Goal: Task Accomplishment & Management: Manage account settings

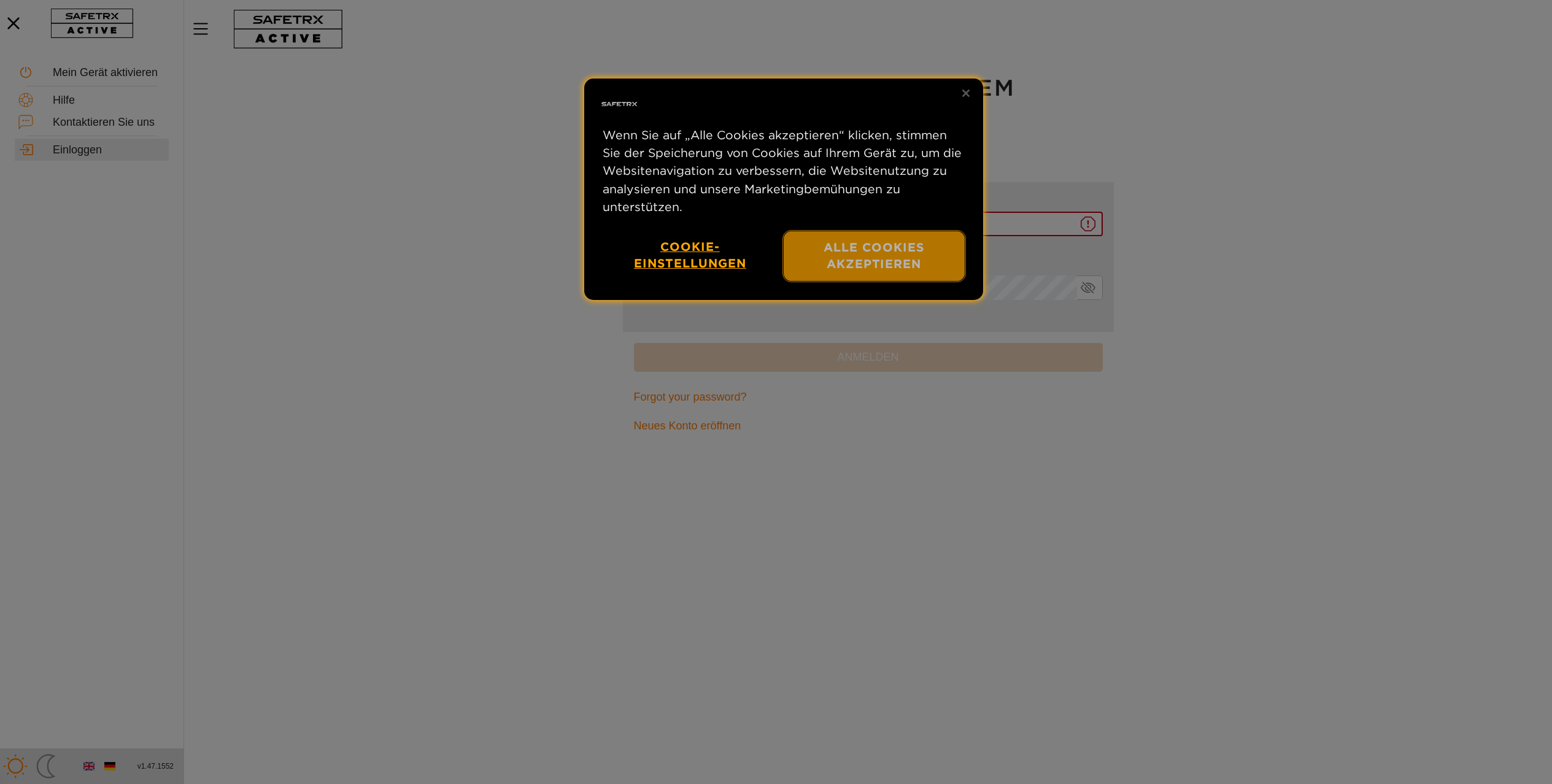
click at [835, 281] on button "Alle Cookies akzeptieren" at bounding box center [874, 256] width 181 height 50
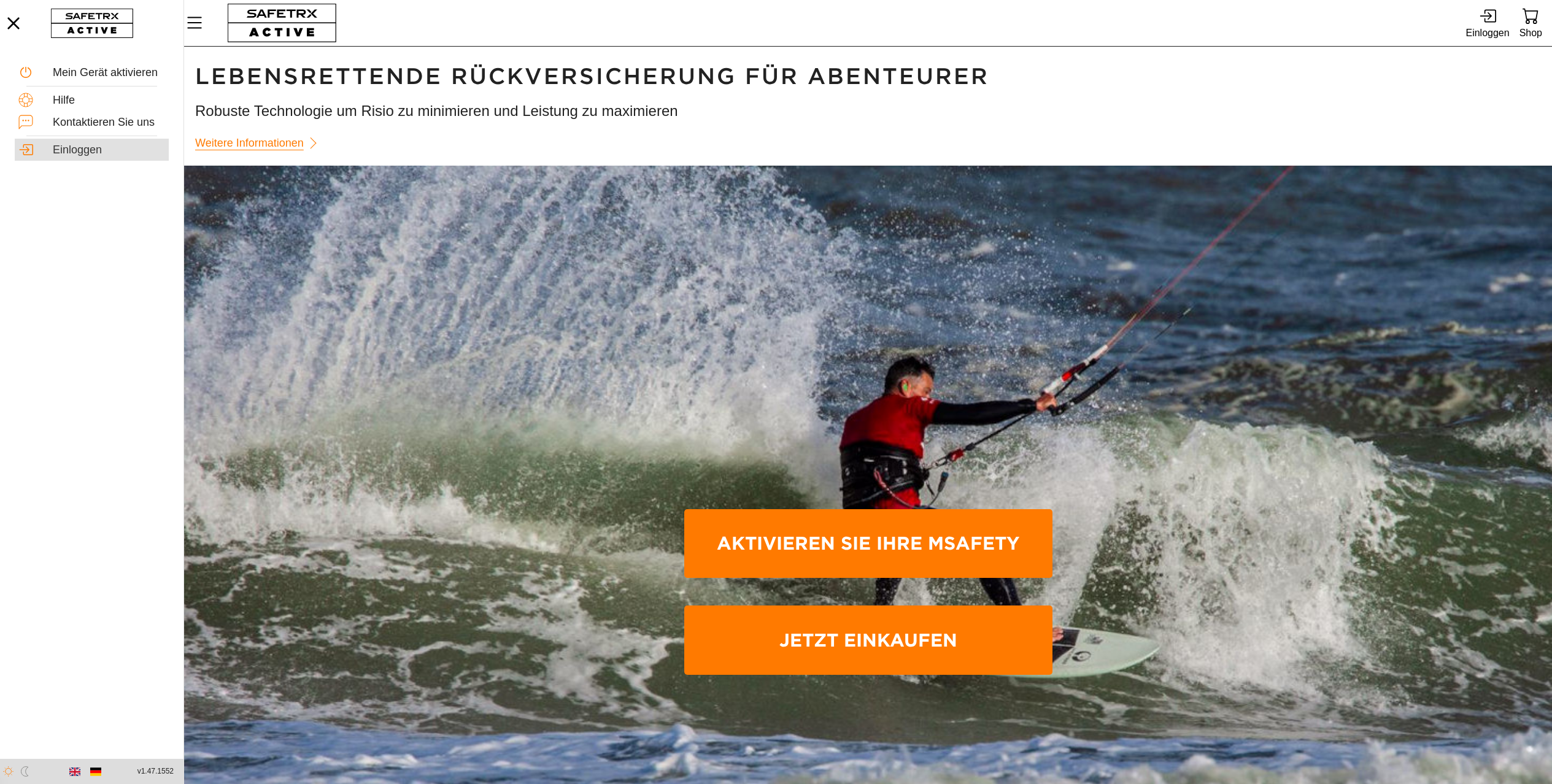
click at [71, 151] on div "Einloggen" at bounding box center [108, 150] width 112 height 14
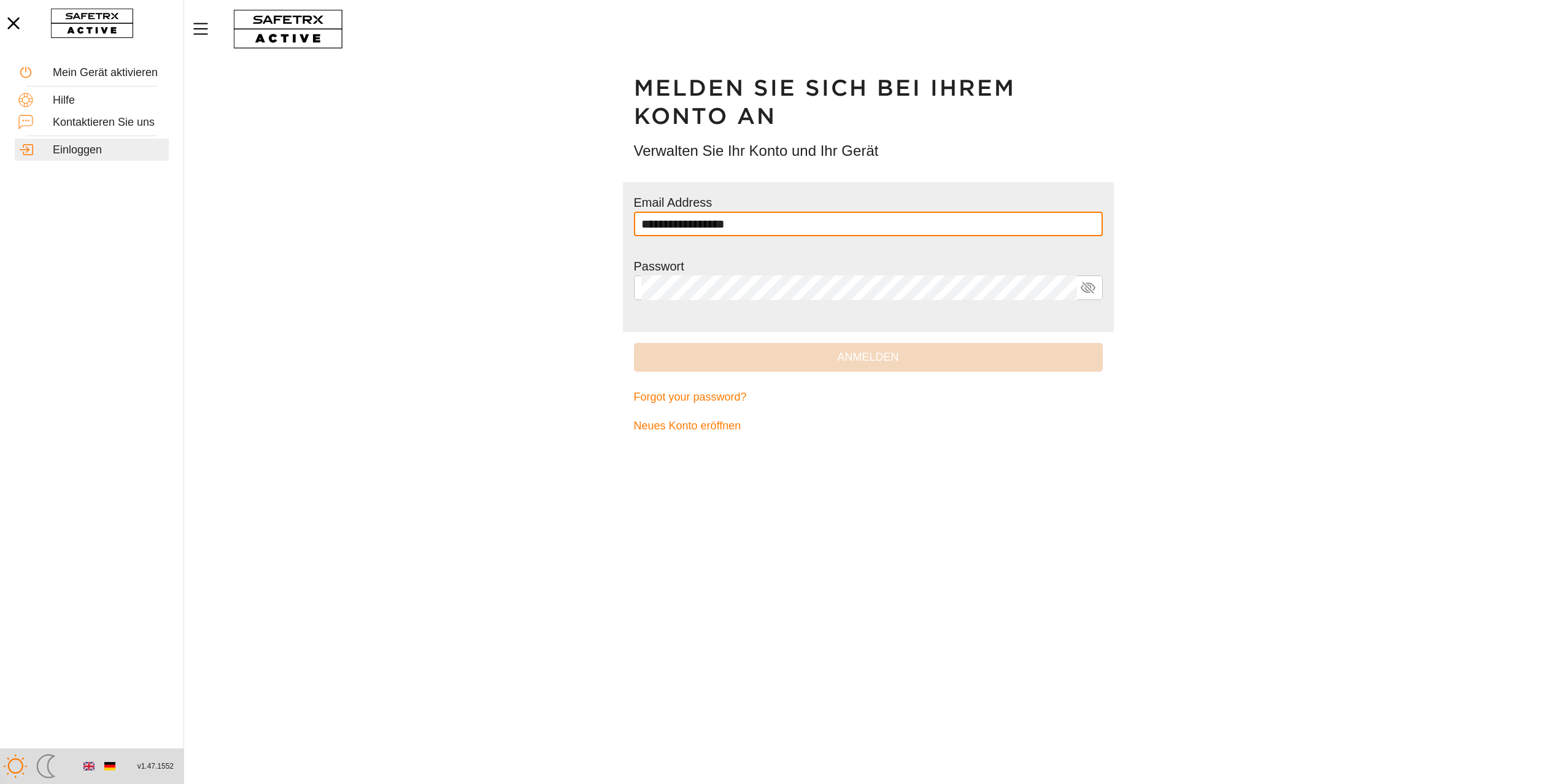
type input "**********"
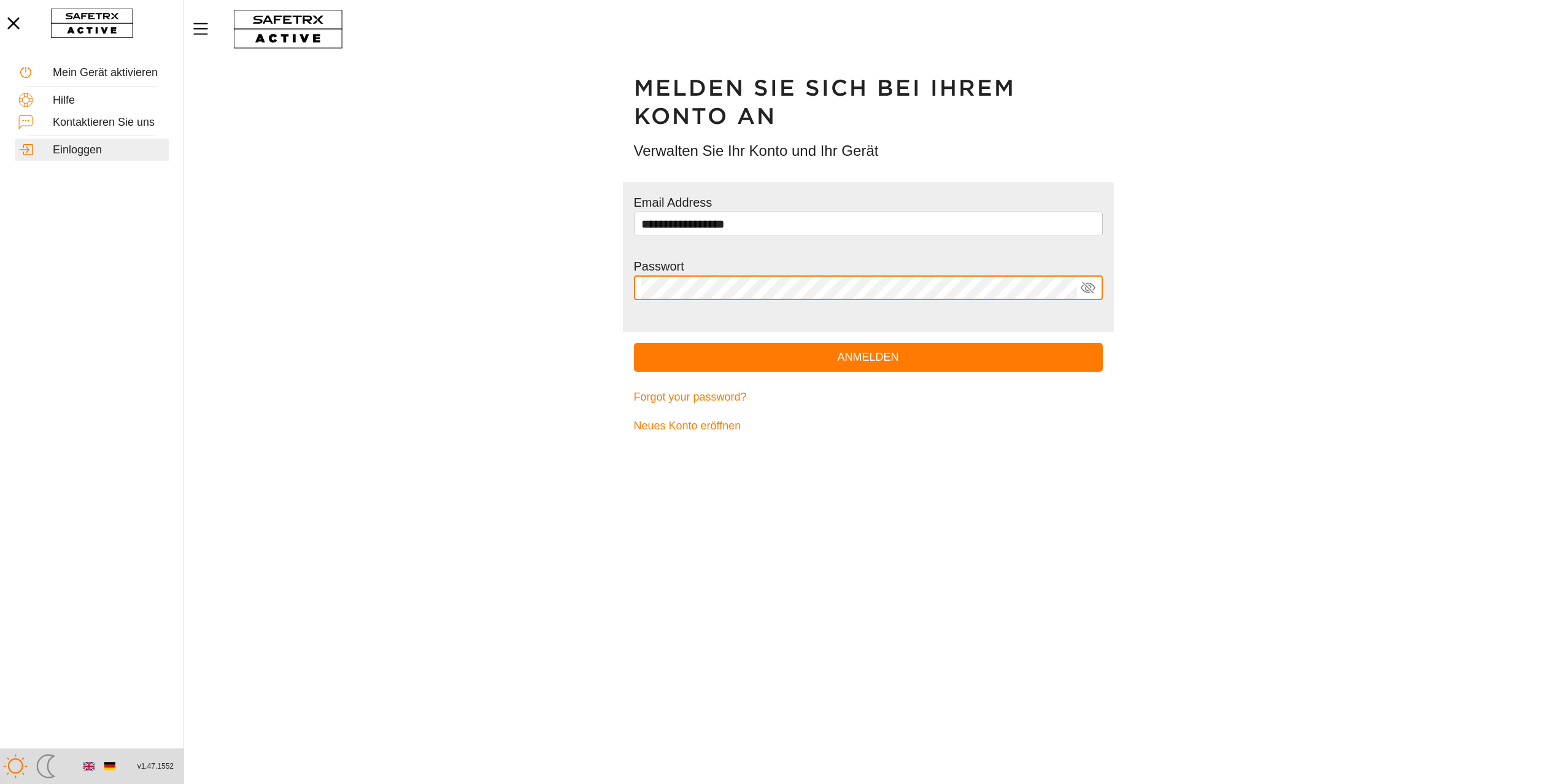
click at [634, 343] on button "Anmelden" at bounding box center [868, 357] width 469 height 29
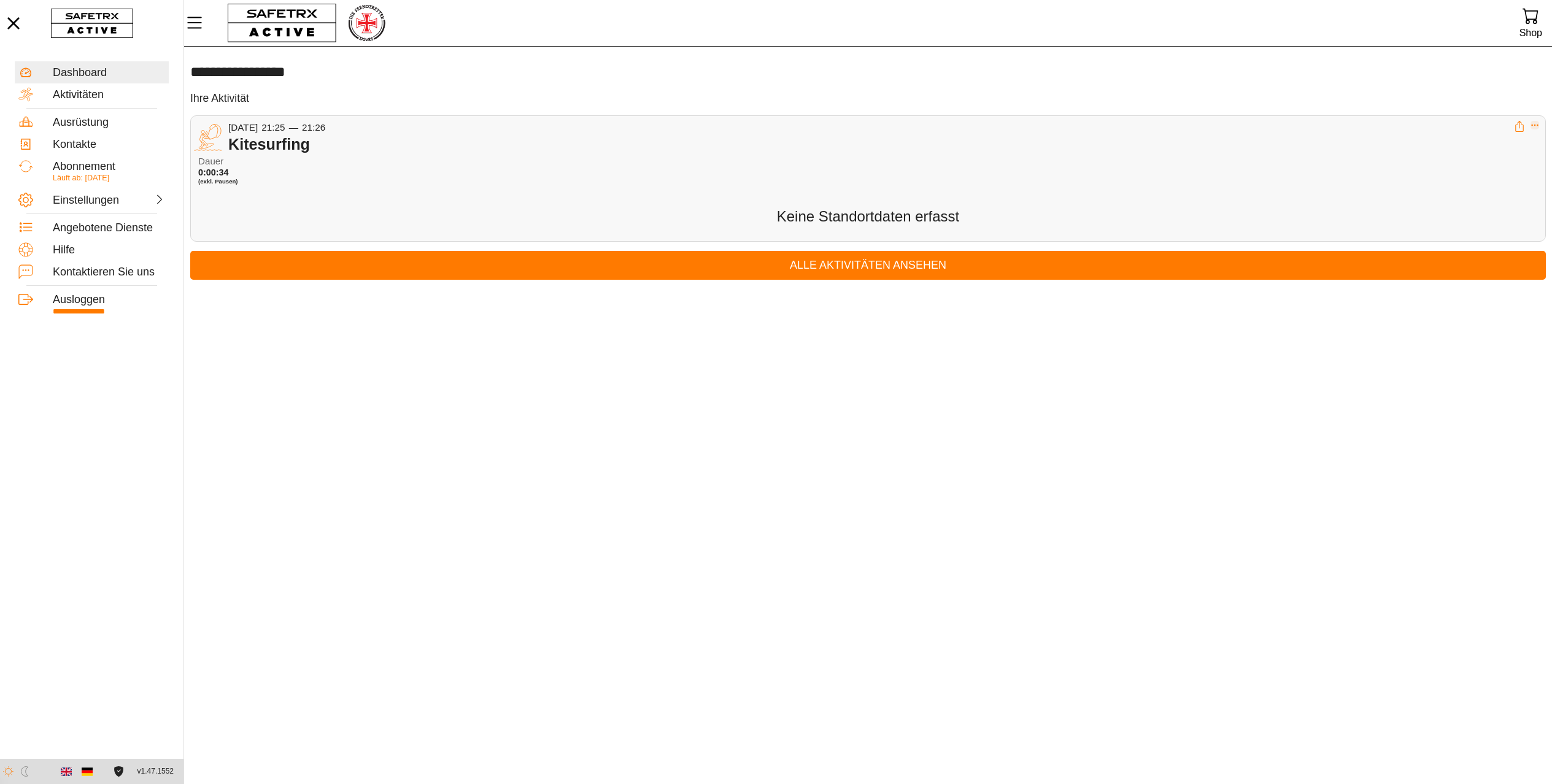
click at [1538, 129] on icon "Expand" at bounding box center [1534, 125] width 9 height 9
click at [1497, 183] on div "Aktivität löschen" at bounding box center [1480, 185] width 97 height 14
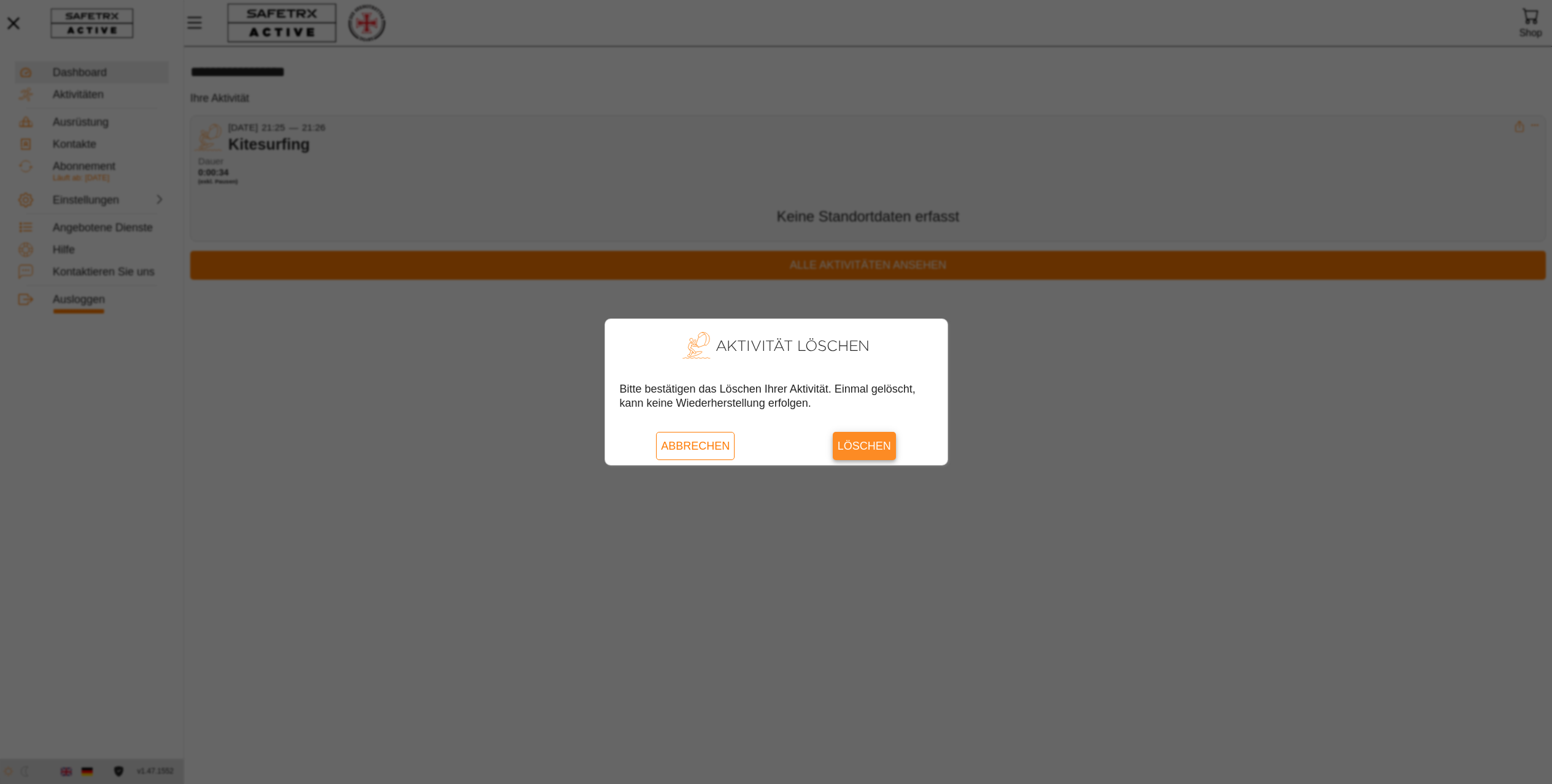
click at [868, 445] on span "Löschen" at bounding box center [864, 446] width 53 height 28
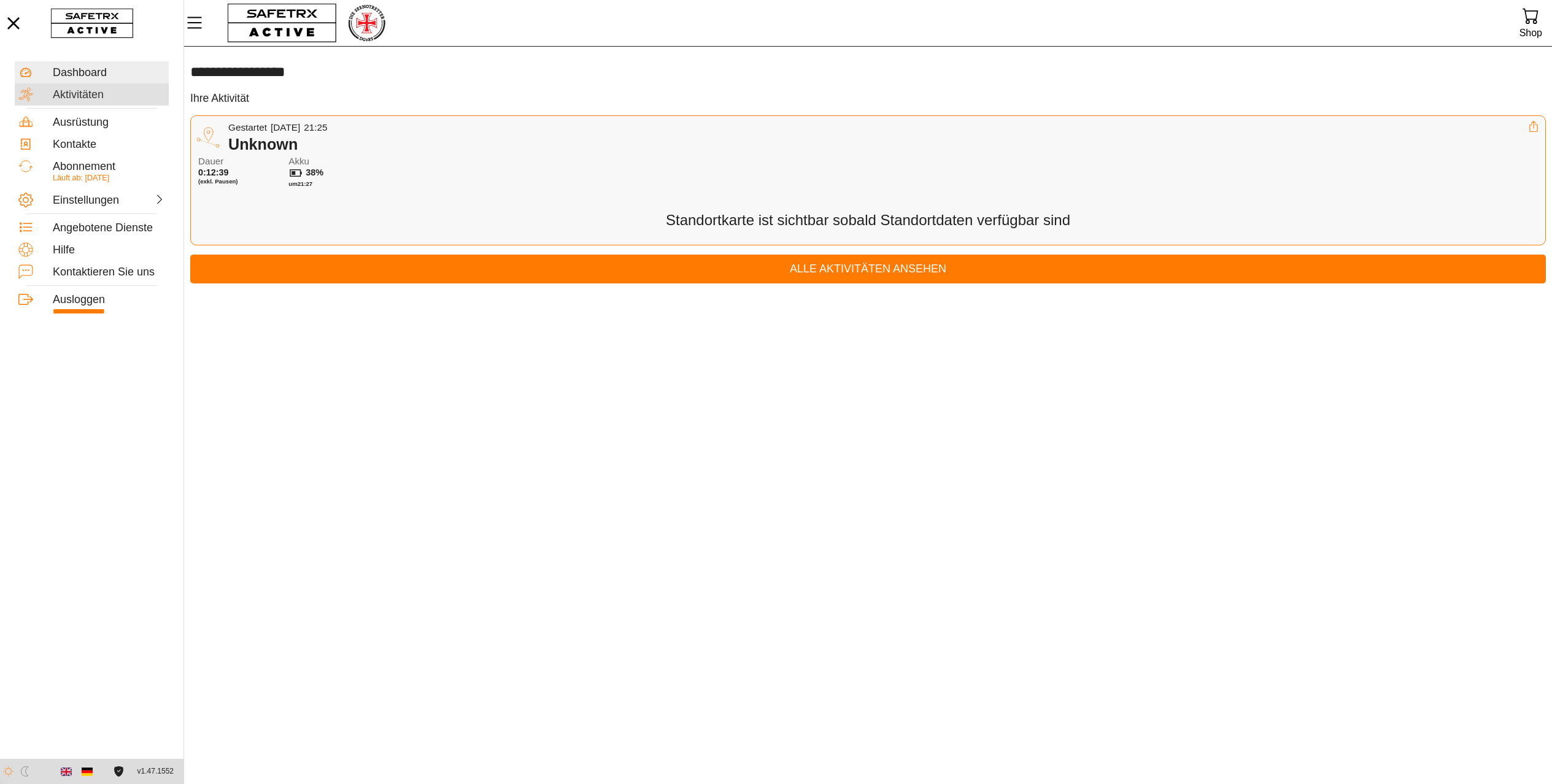
click at [98, 95] on div "Aktivitäten" at bounding box center [108, 95] width 112 height 14
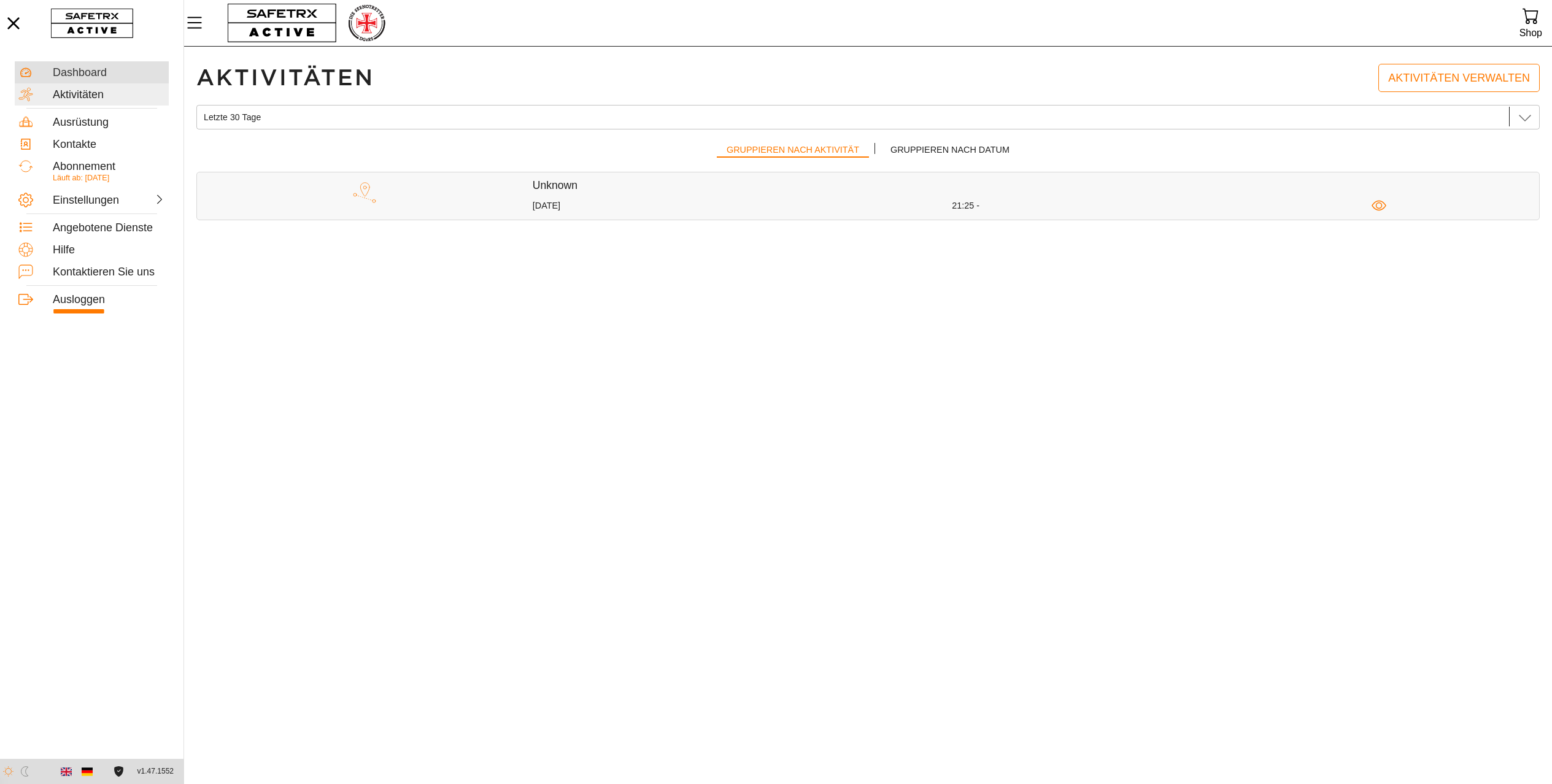
click at [108, 66] on div "Dashboard" at bounding box center [108, 73] width 112 height 14
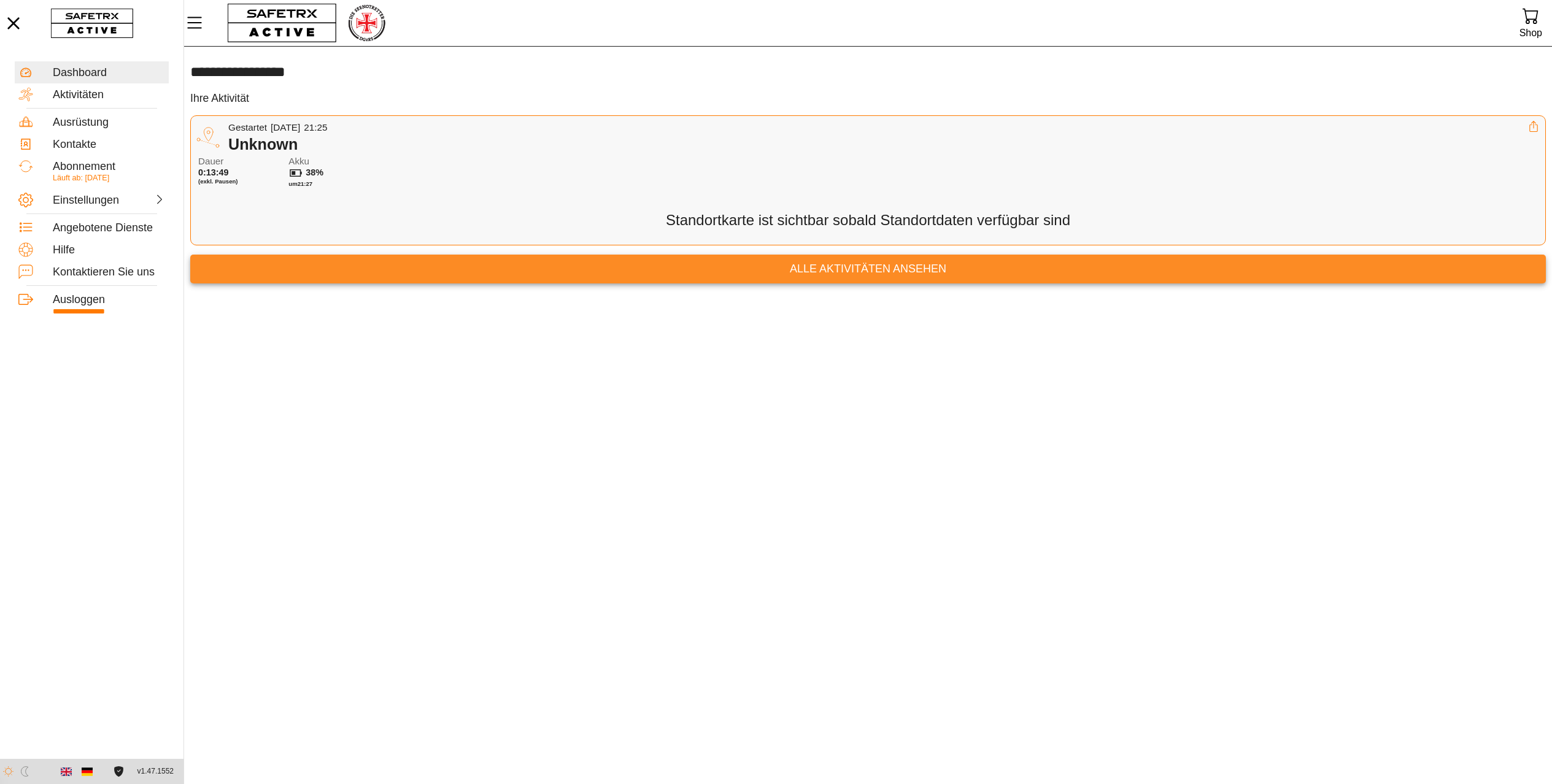
click at [925, 278] on span "Alle Aktivitäten ansehen" at bounding box center [868, 269] width 1336 height 19
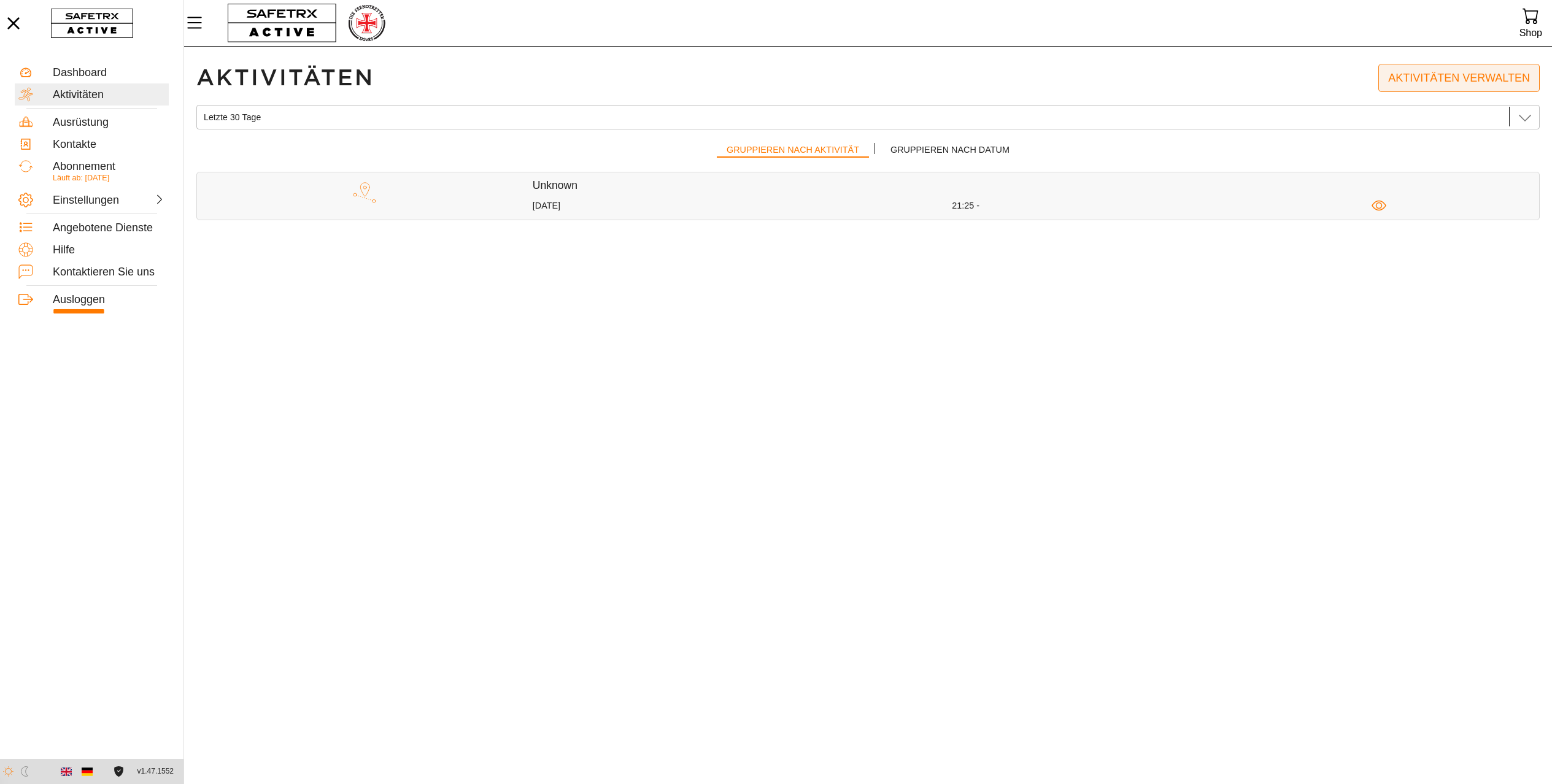
click at [1471, 84] on span "Aktivitäten verwalten" at bounding box center [1459, 78] width 142 height 19
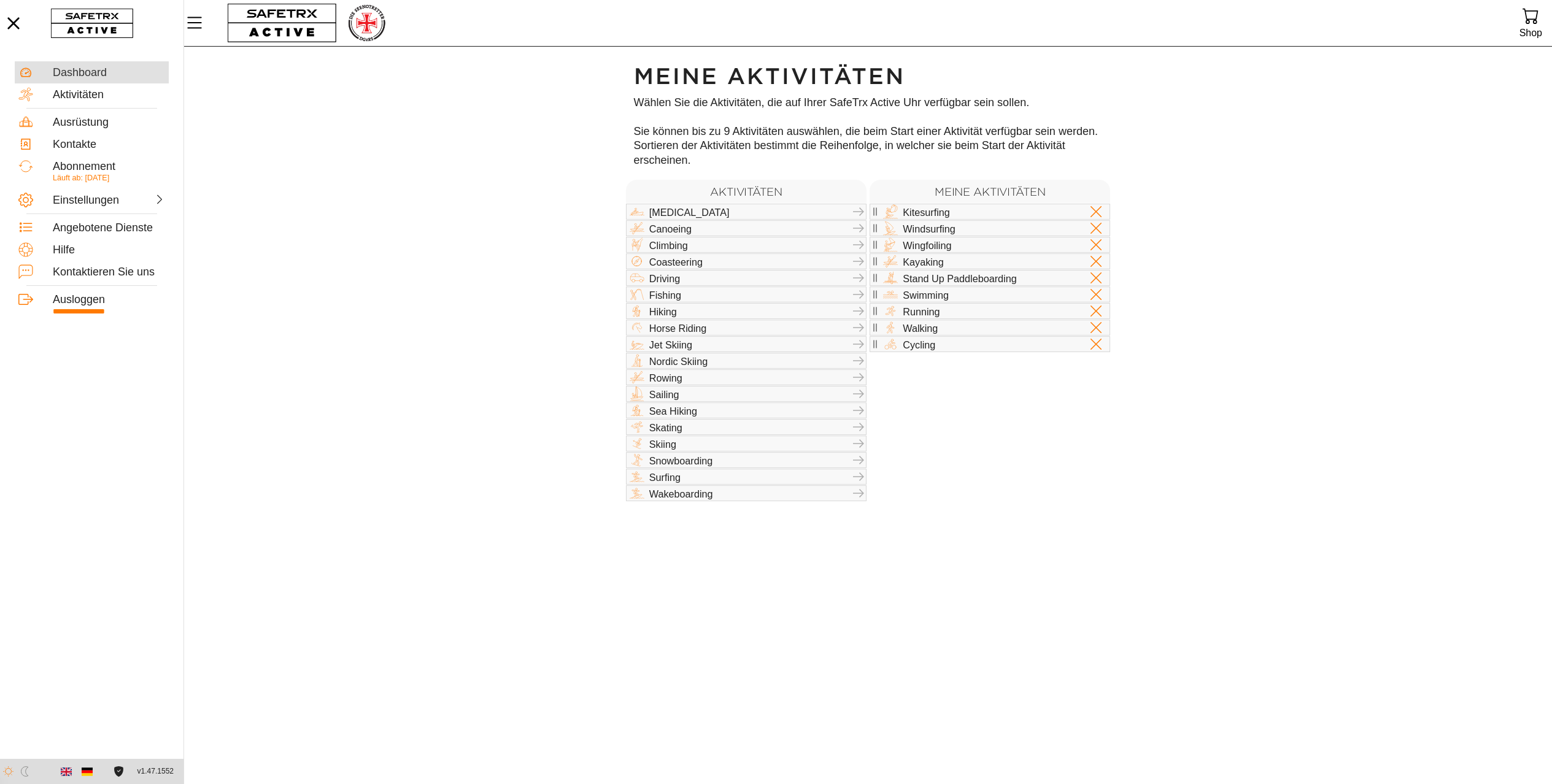
click at [68, 70] on div "Dashboard" at bounding box center [108, 73] width 112 height 14
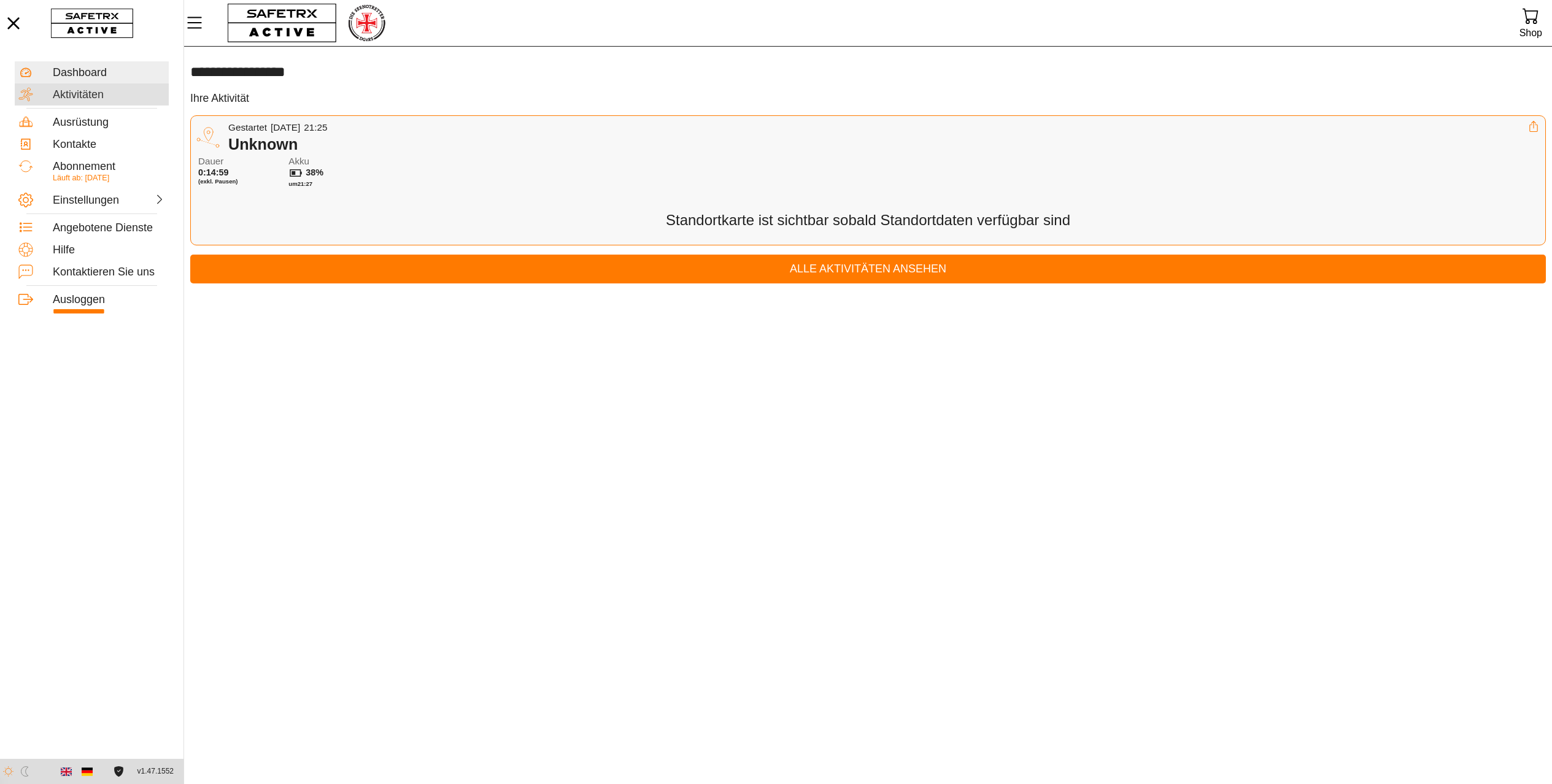
click at [74, 91] on div "Aktivitäten" at bounding box center [108, 95] width 112 height 14
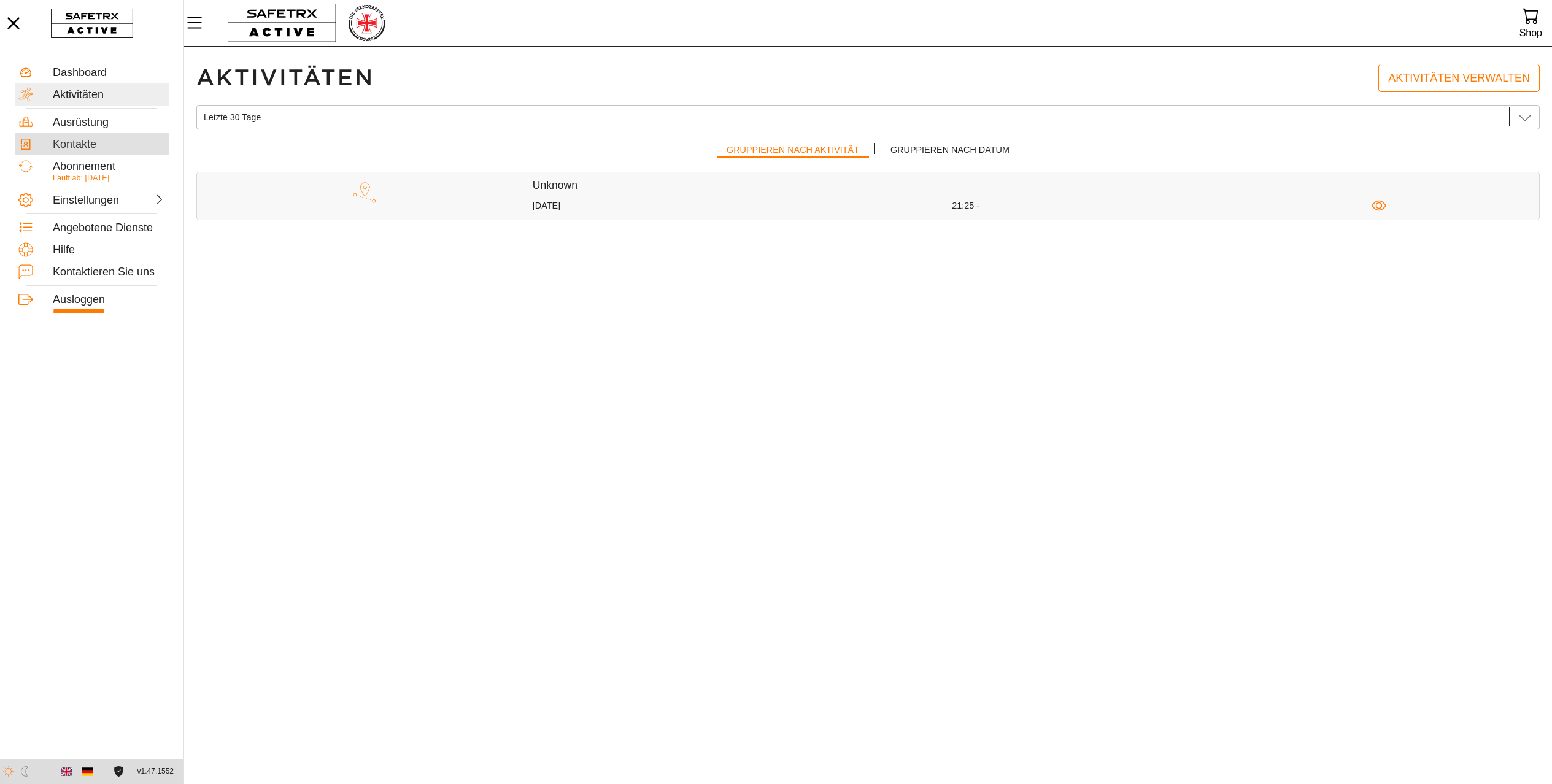
click at [71, 144] on div "Kontakte" at bounding box center [108, 144] width 112 height 14
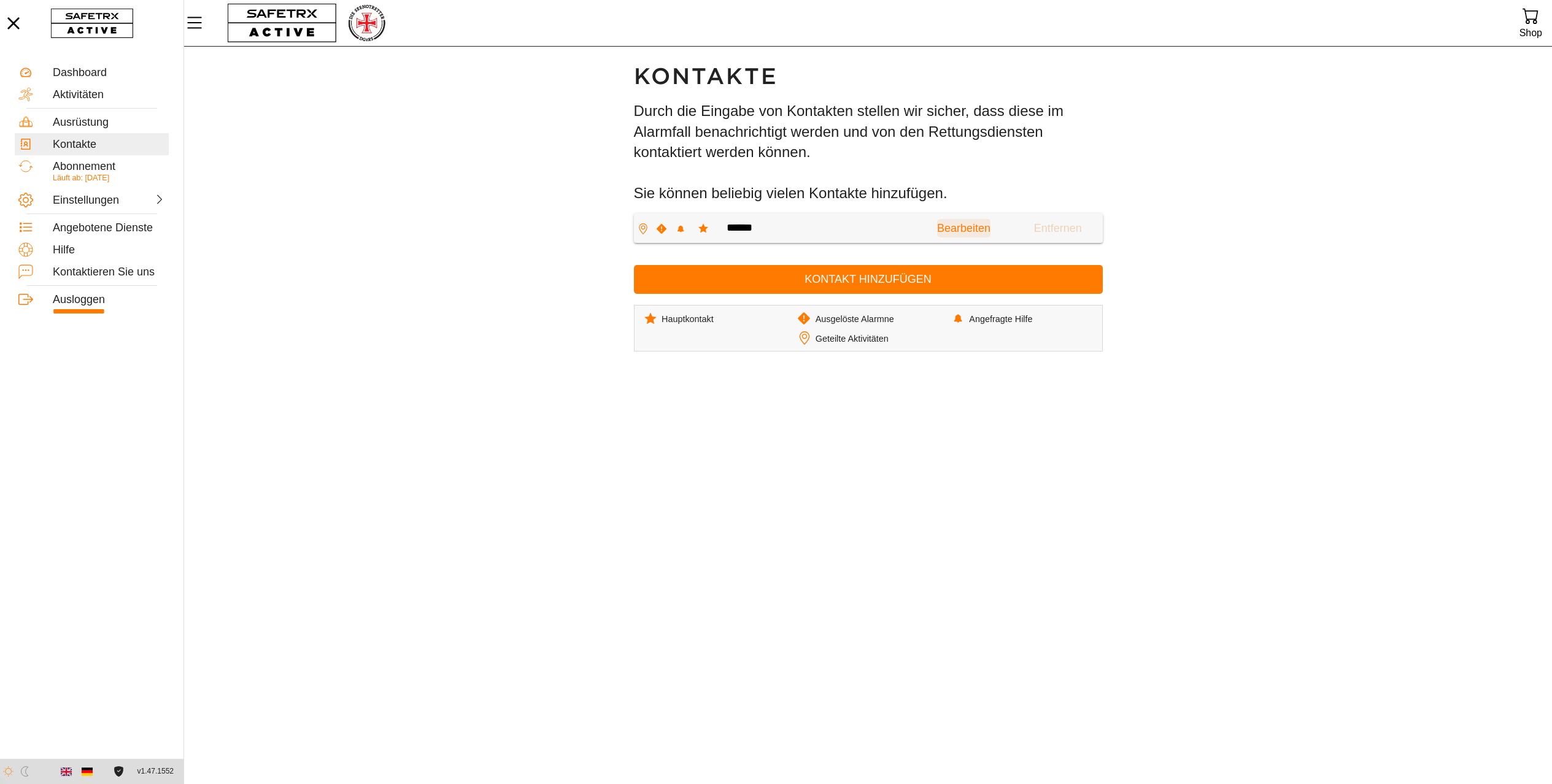
click at [937, 238] on span "Bearbeiten" at bounding box center [964, 229] width 53 height 19
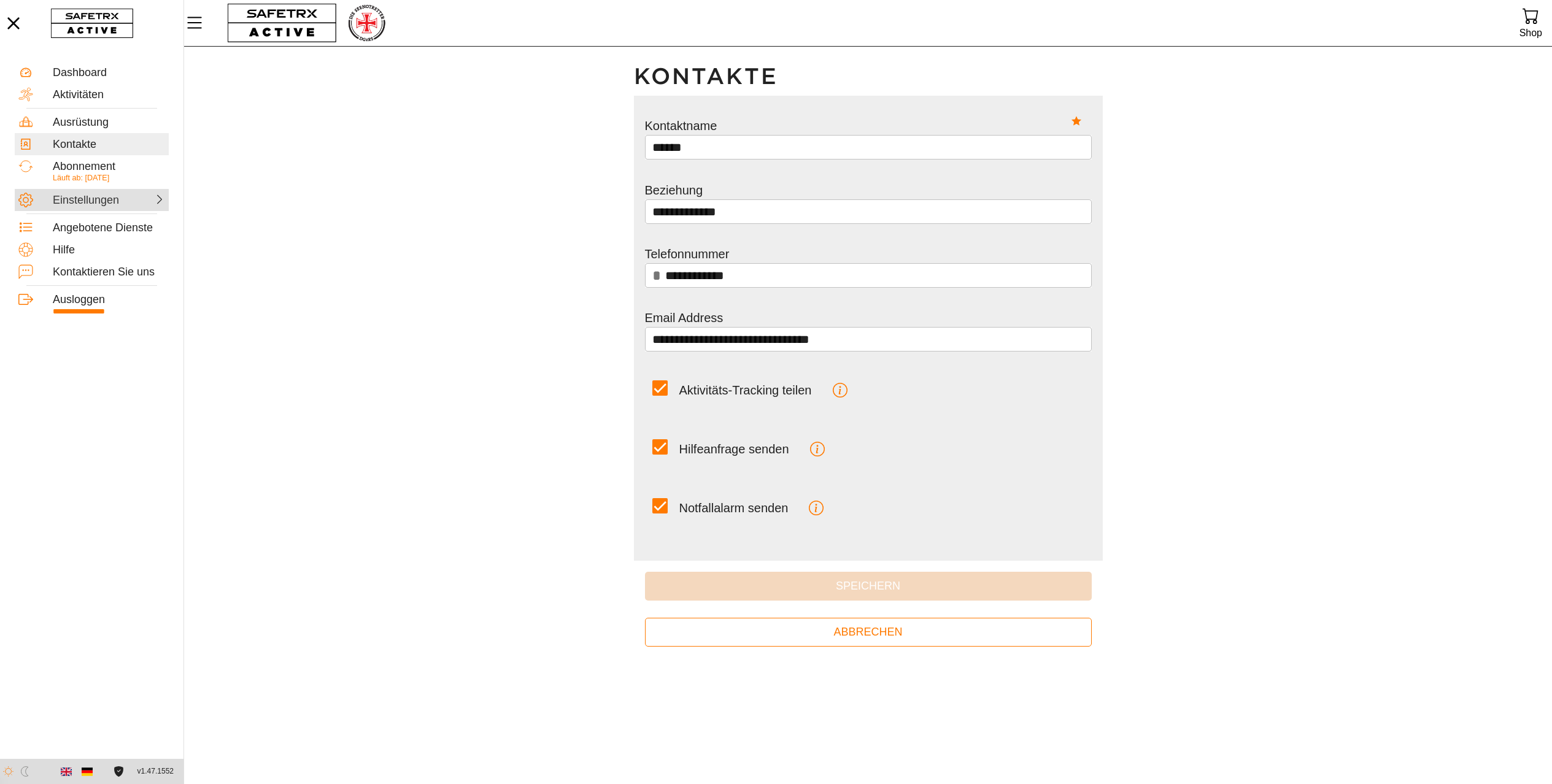
click at [96, 200] on div "Einstellungen" at bounding box center [79, 200] width 54 height 14
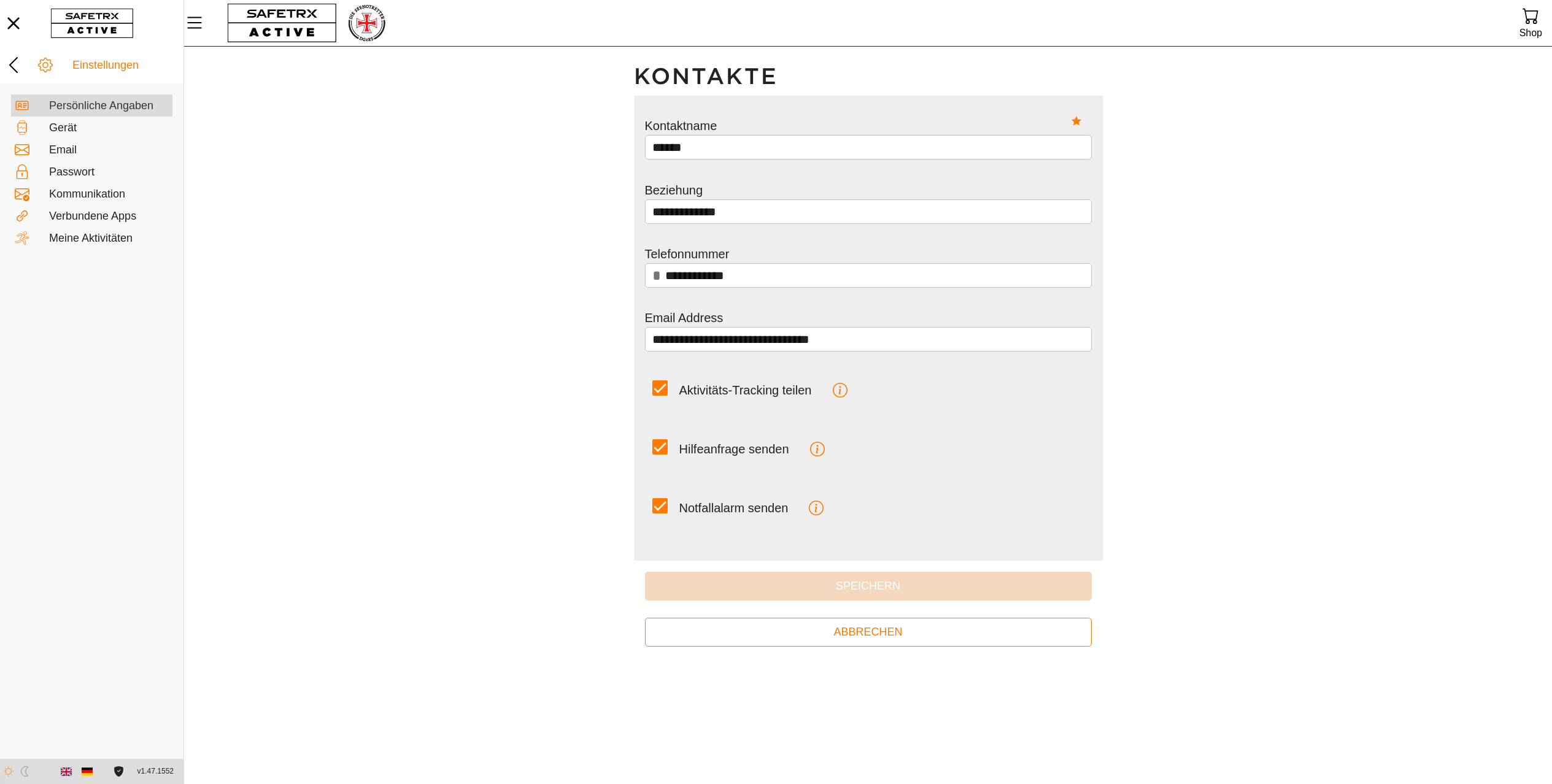
click at [90, 104] on div "Persönliche Angaben" at bounding box center [109, 106] width 120 height 14
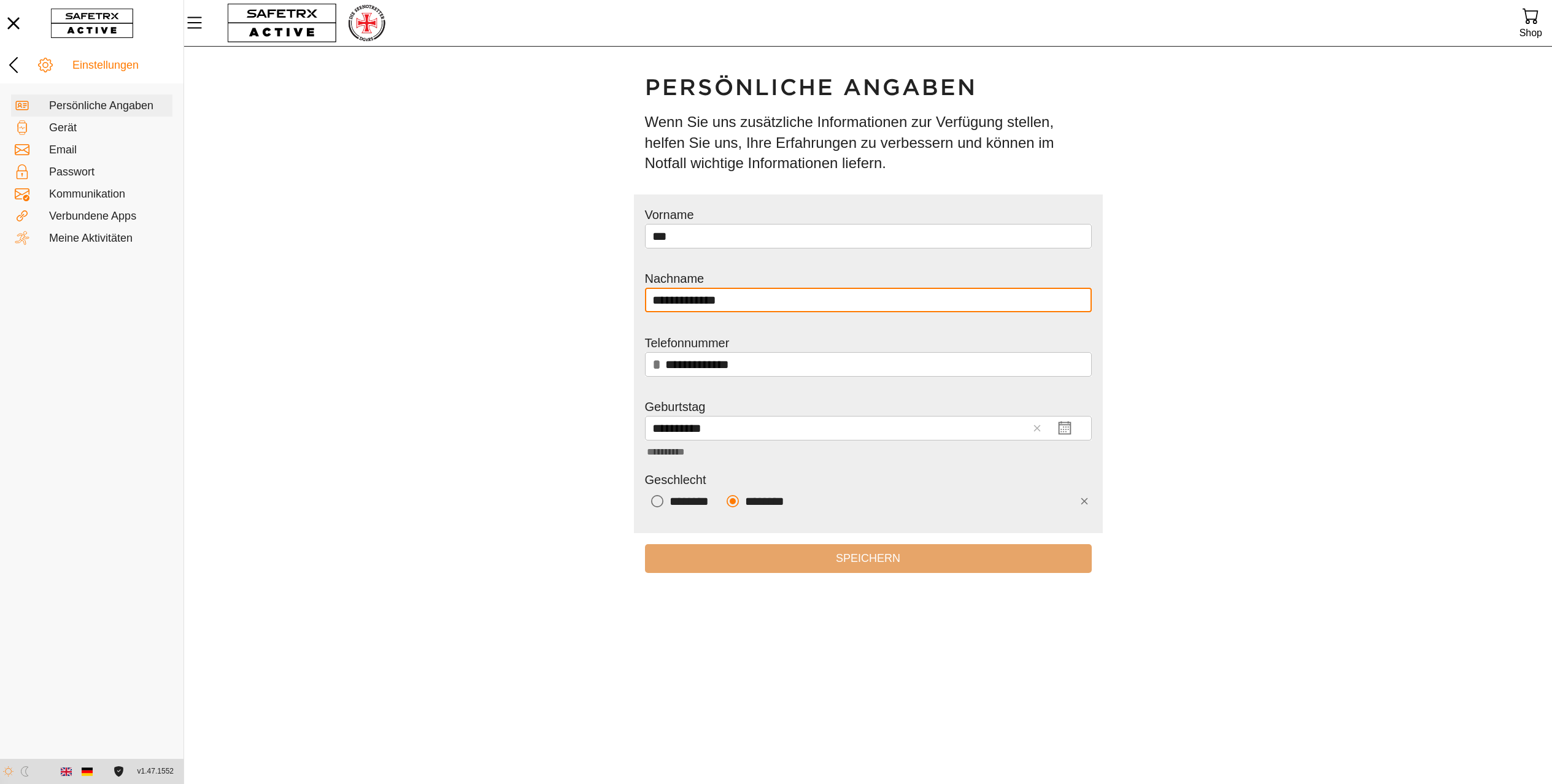
click at [810, 309] on input "**********" at bounding box center [868, 299] width 432 height 24
click at [100, 173] on div "Passwort" at bounding box center [109, 172] width 120 height 14
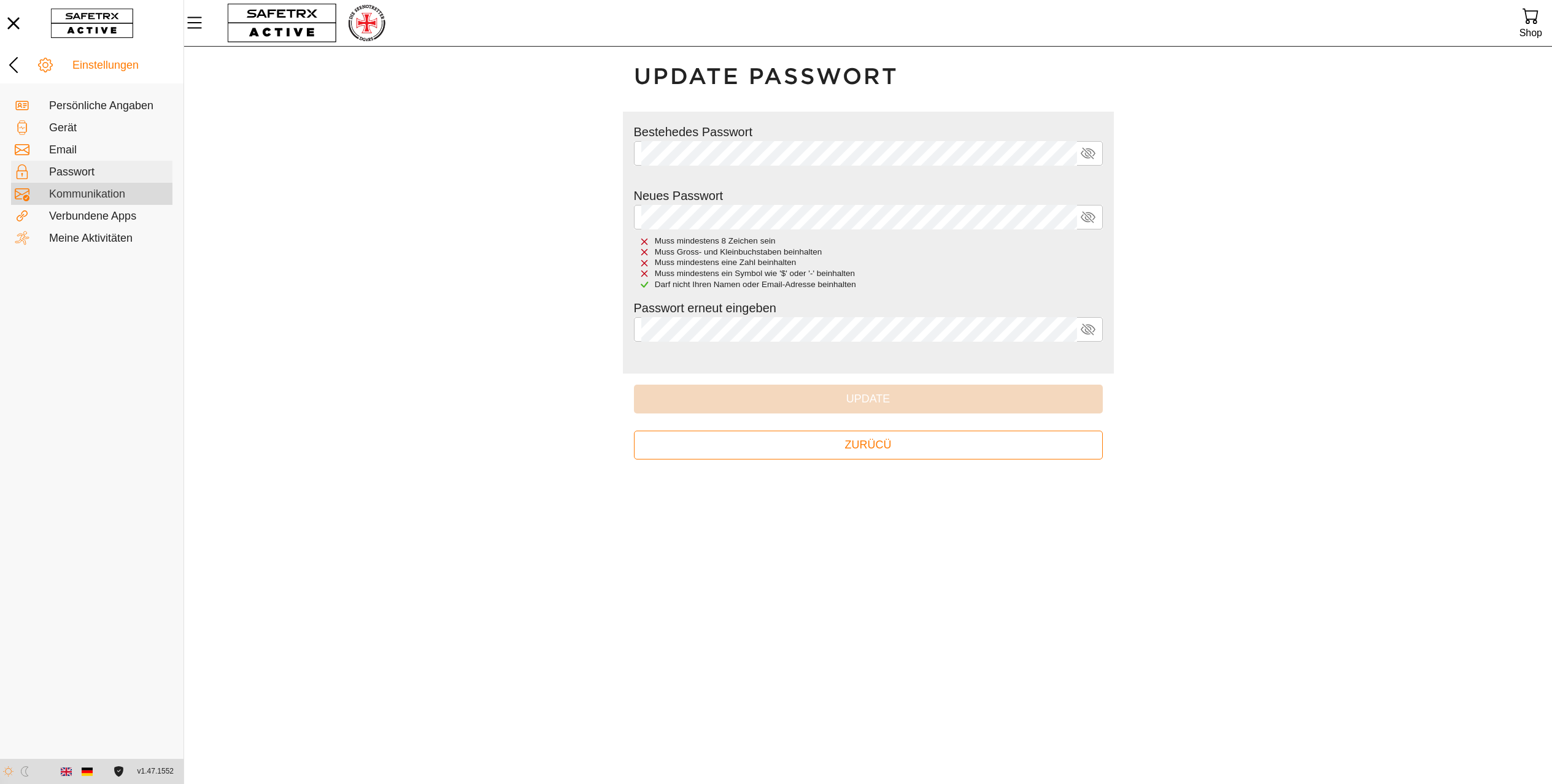
click at [95, 197] on div "Kommunikation" at bounding box center [109, 194] width 120 height 14
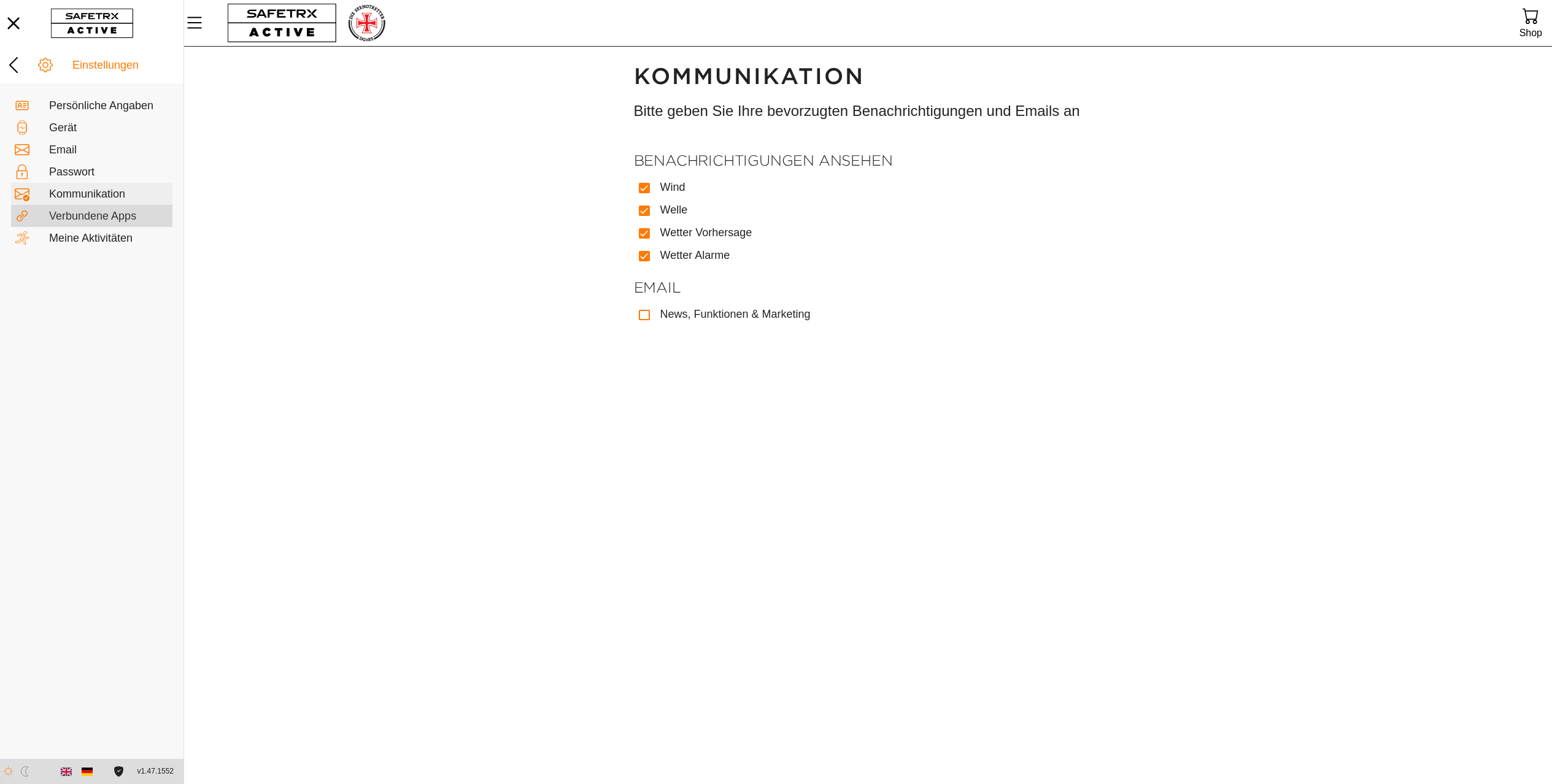
click at [106, 217] on div "Verbundene Apps" at bounding box center [109, 216] width 120 height 14
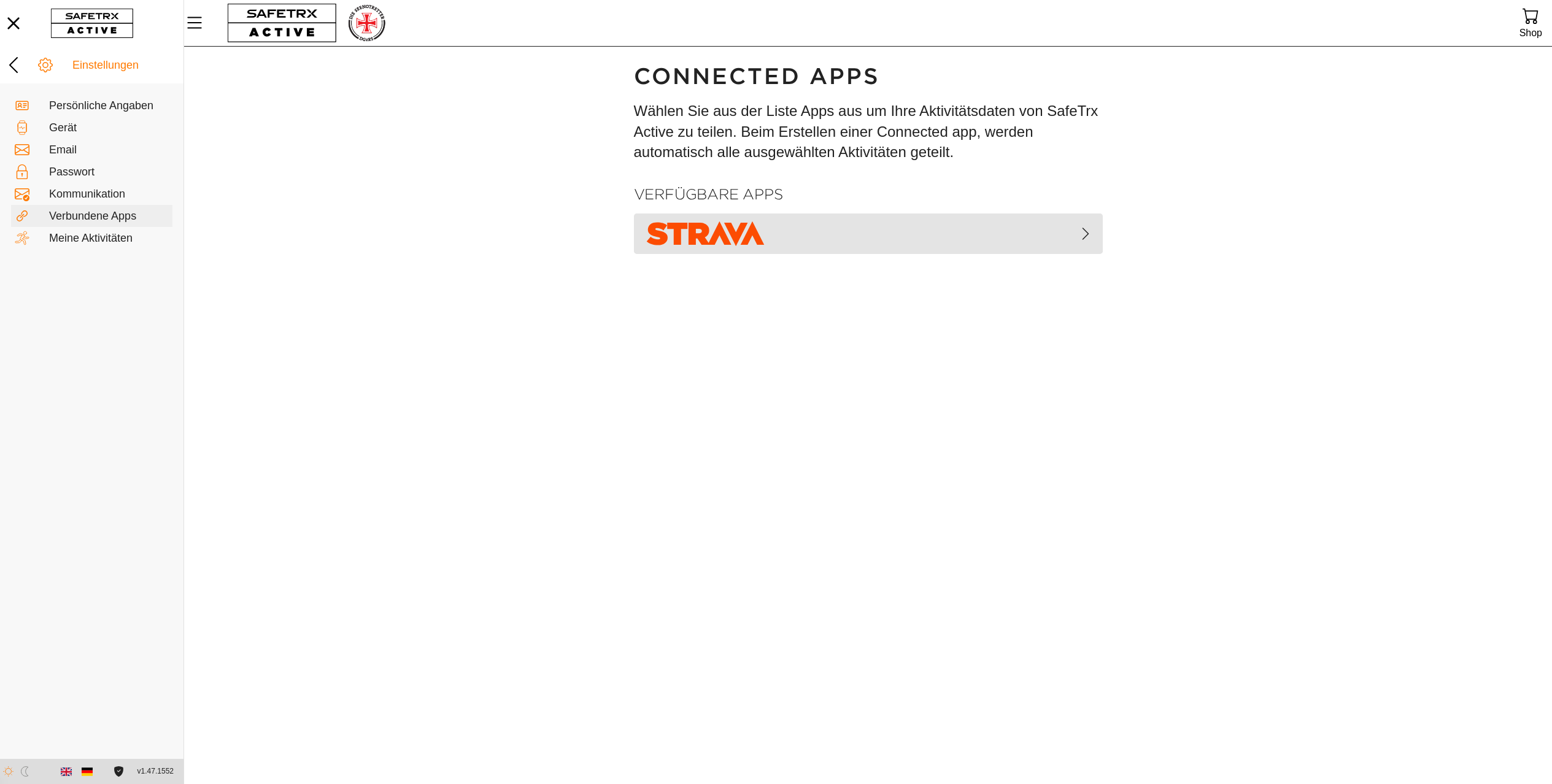
click at [1082, 241] on icon "button" at bounding box center [1085, 234] width 14 height 14
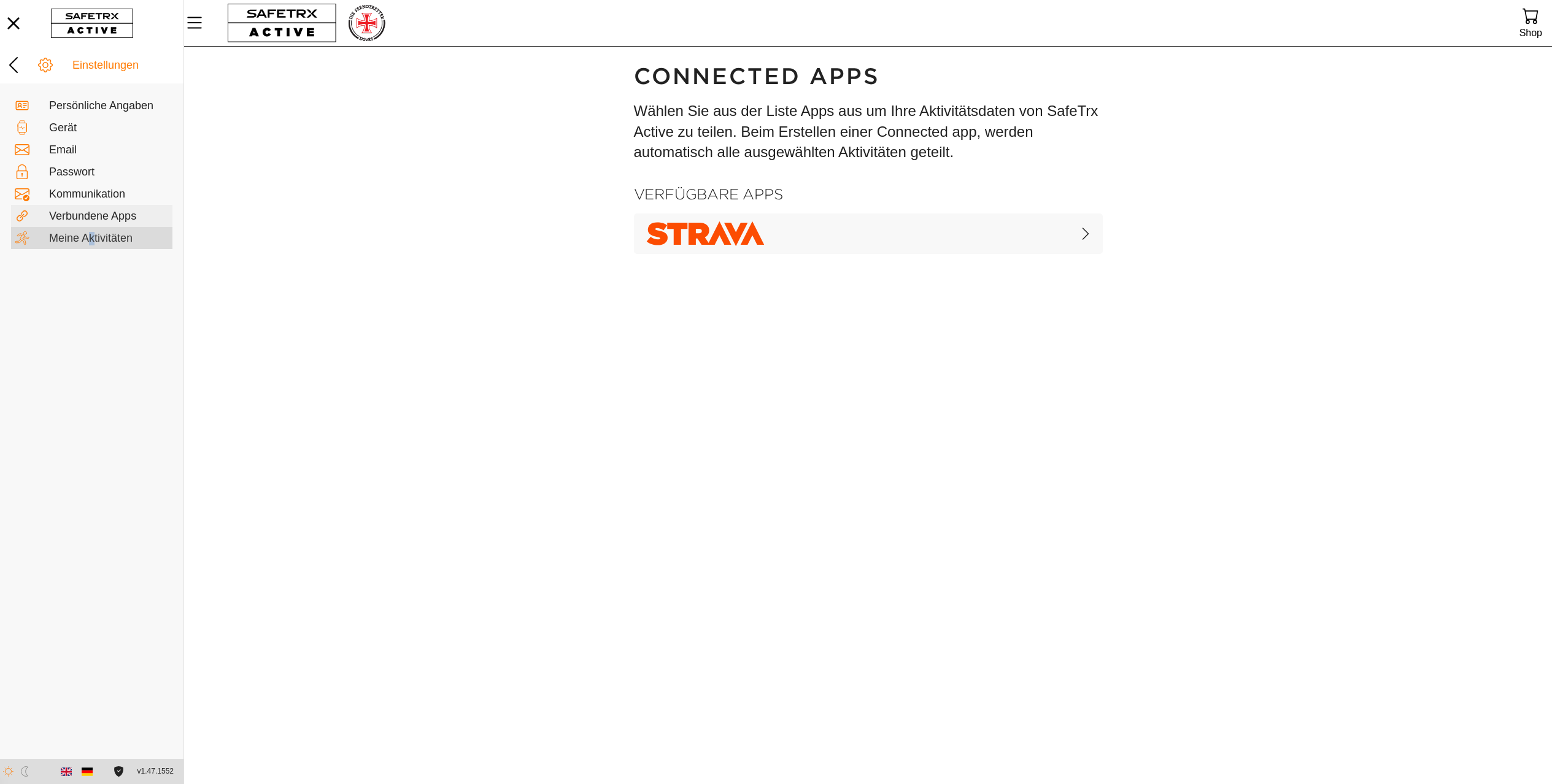
click at [92, 236] on div "Meine Aktivitäten" at bounding box center [109, 238] width 120 height 14
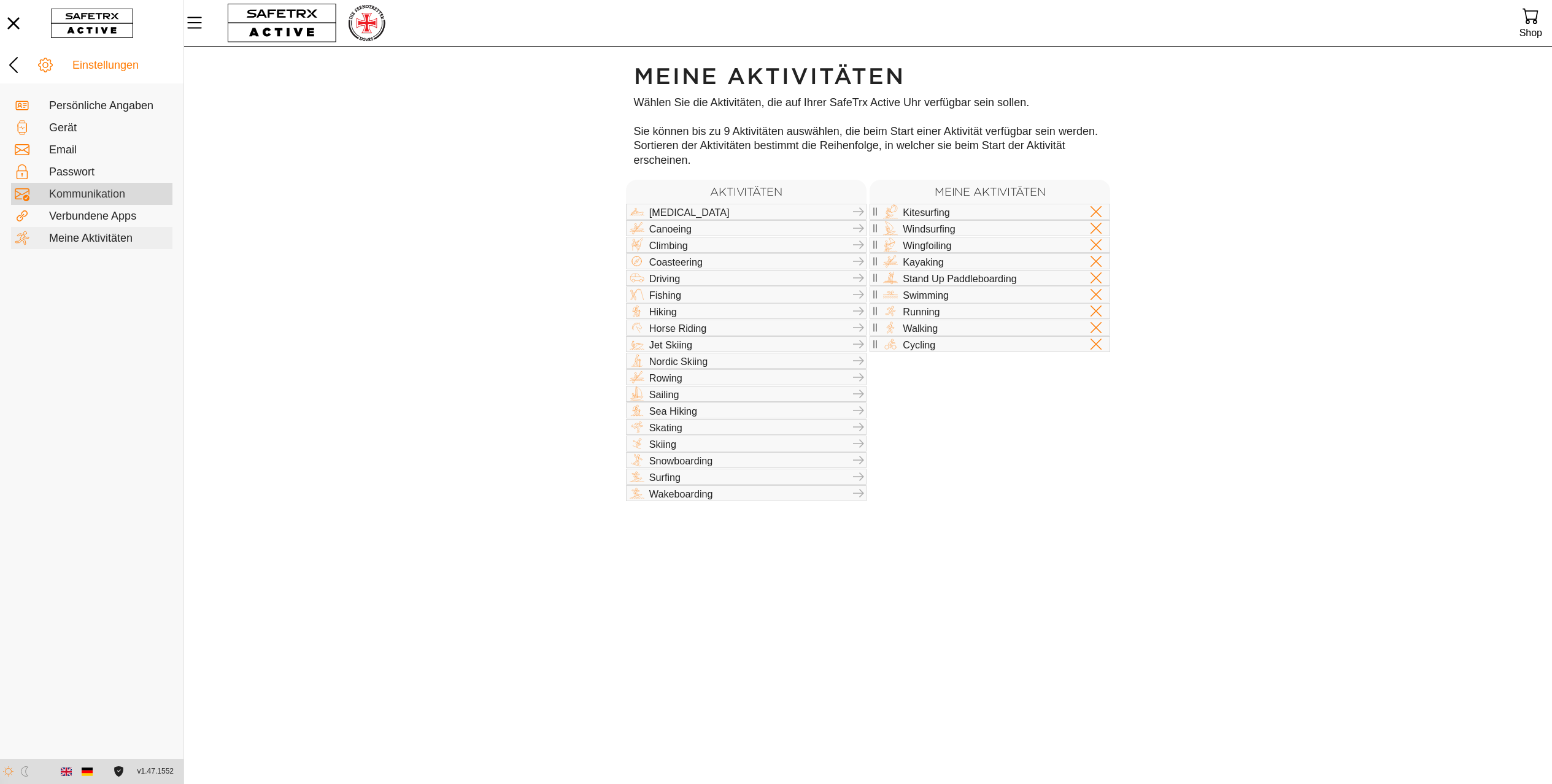
click at [93, 192] on div "Kommunikation" at bounding box center [109, 194] width 120 height 14
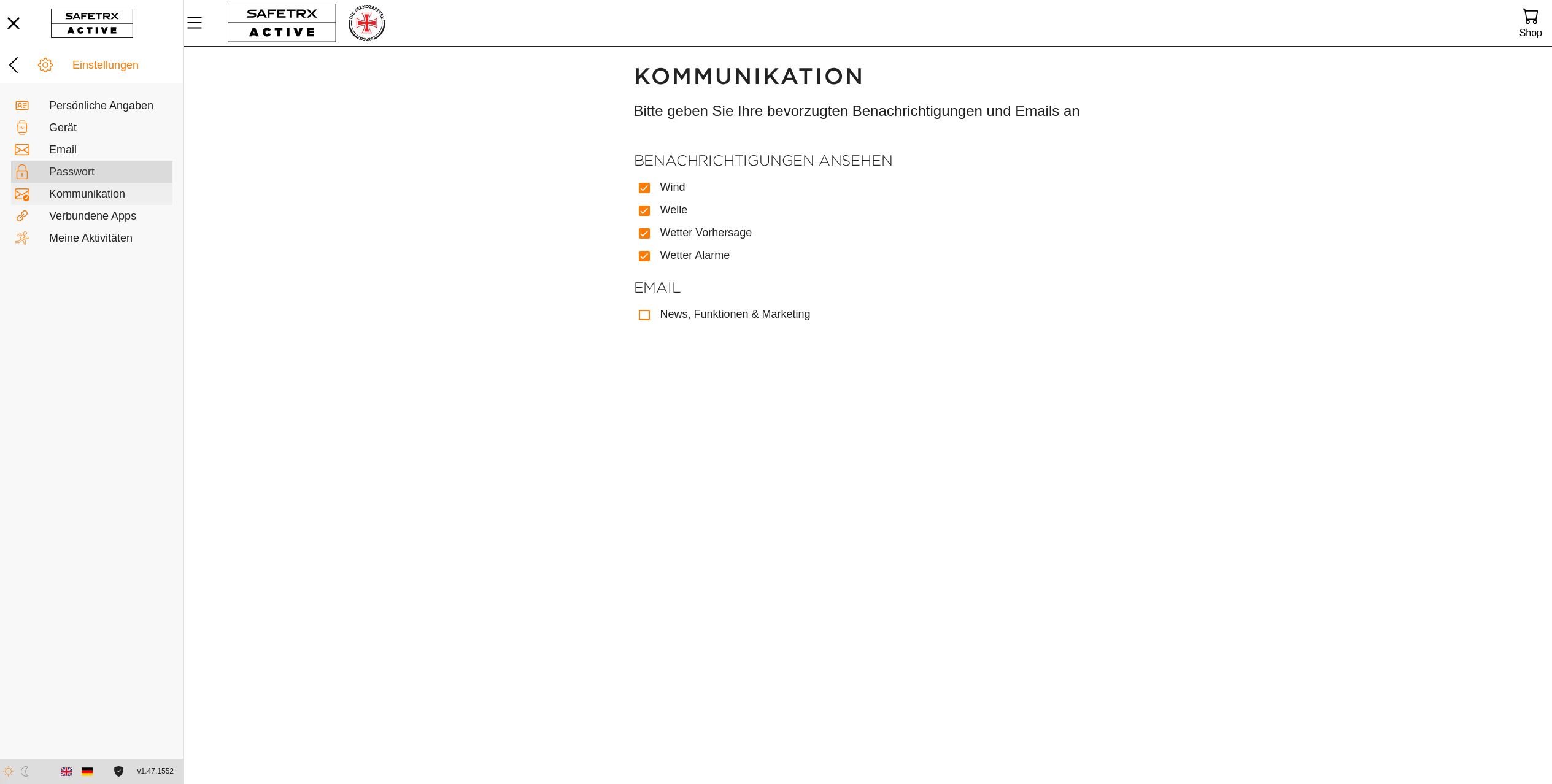
click at [89, 172] on div "Passwort" at bounding box center [109, 172] width 120 height 14
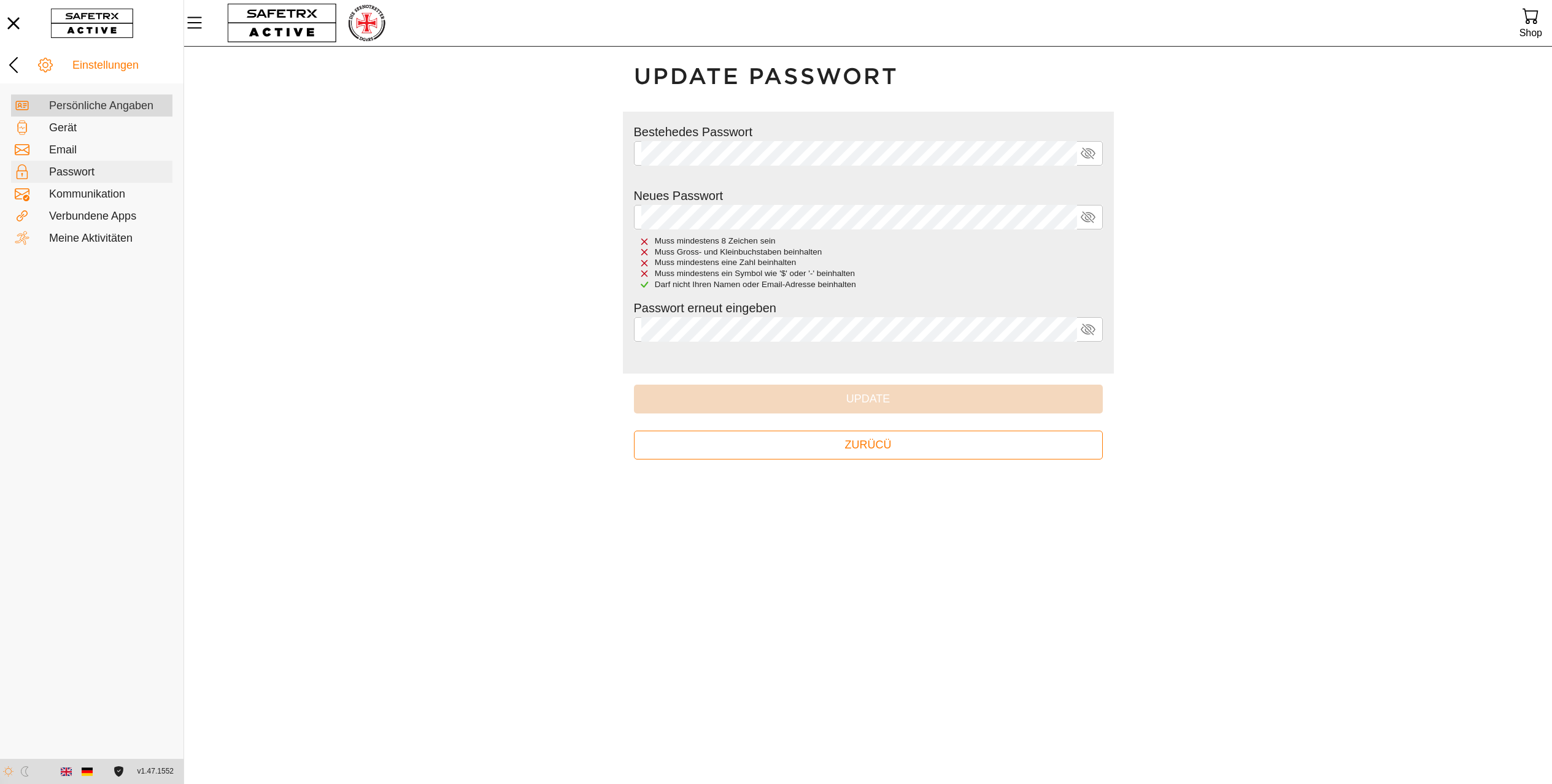
click at [105, 107] on div "Persönliche Angaben" at bounding box center [109, 106] width 120 height 14
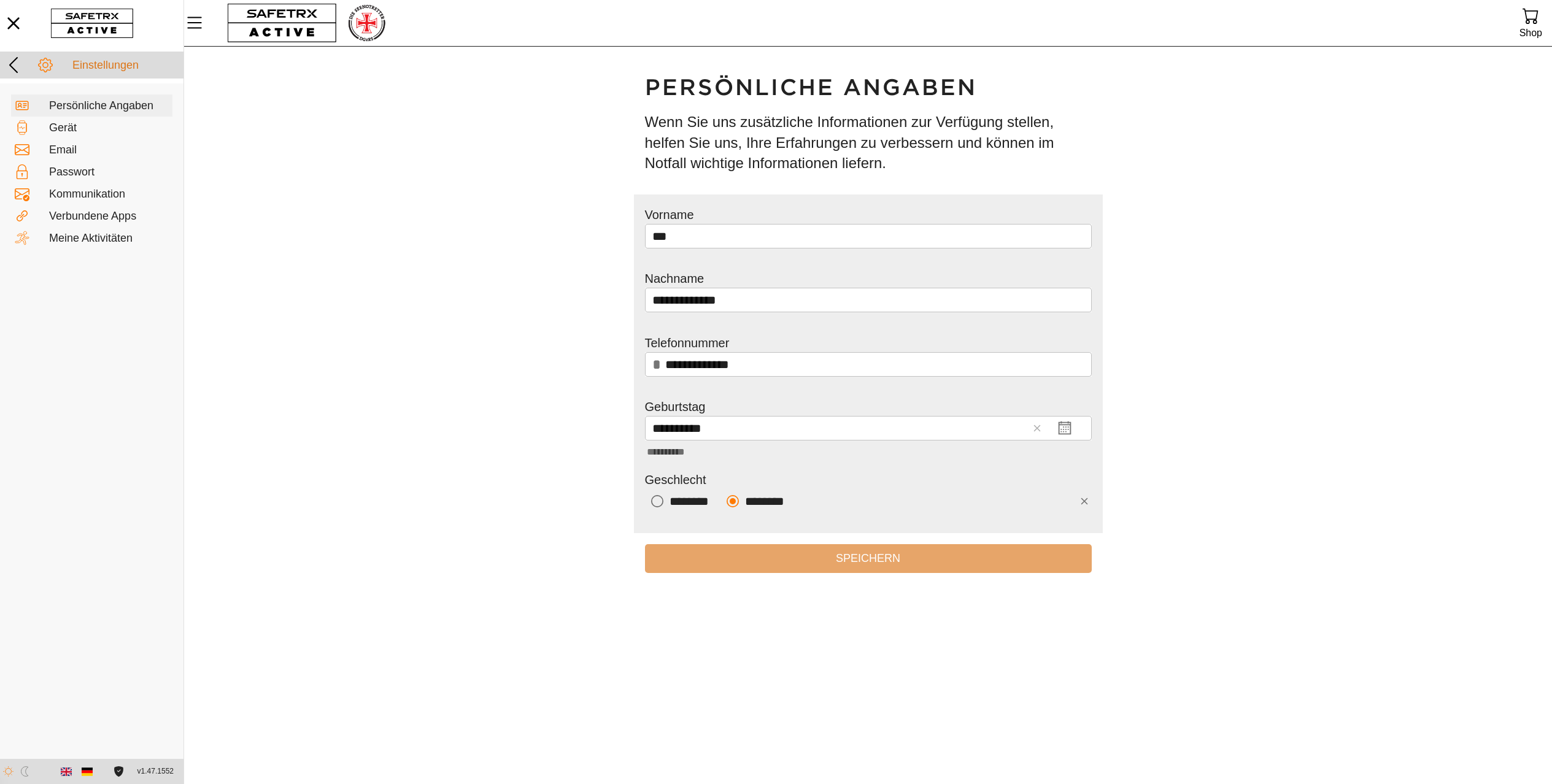
click at [12, 64] on icon at bounding box center [14, 65] width 20 height 20
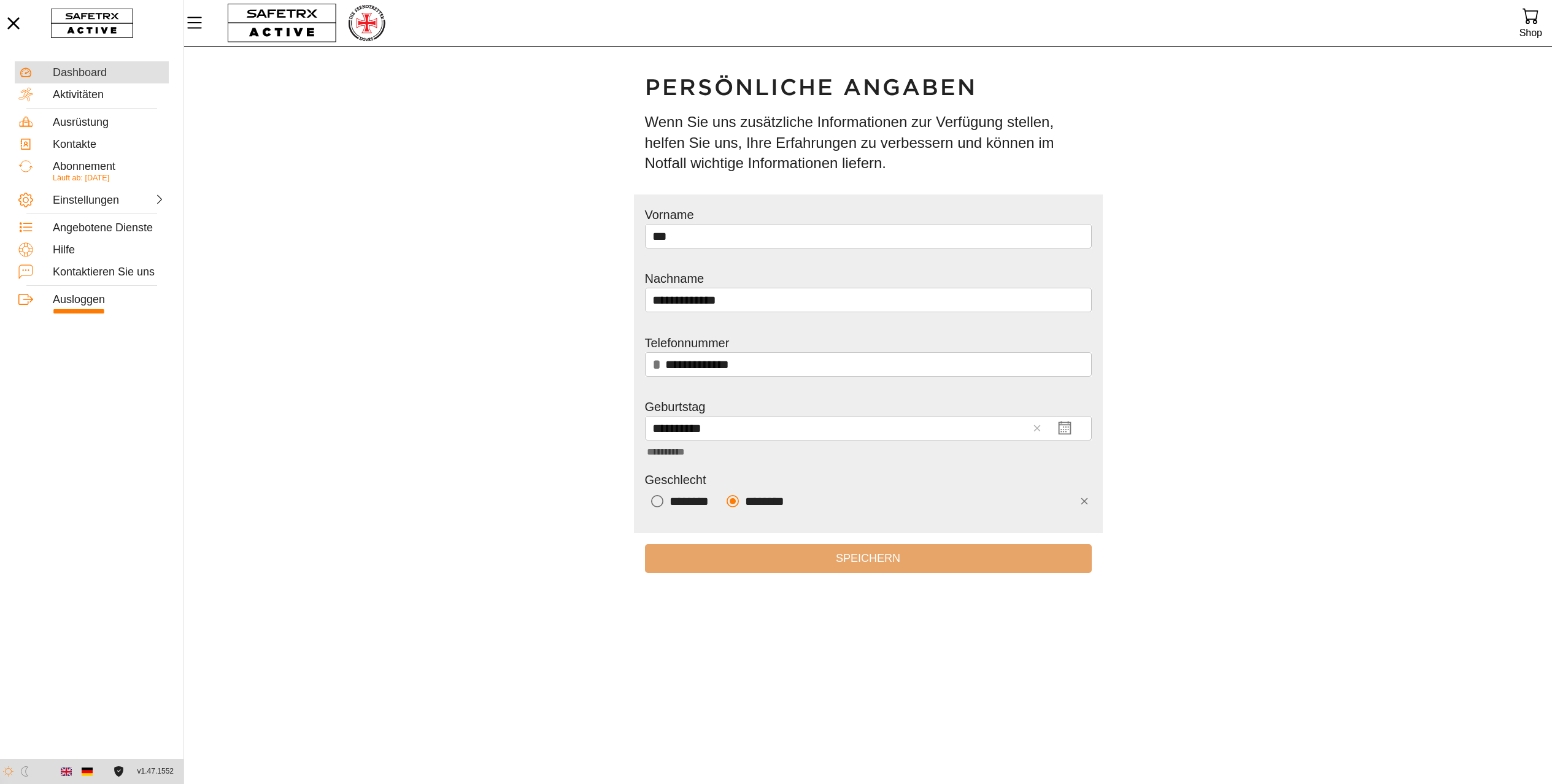
click at [85, 74] on div "Dashboard" at bounding box center [108, 73] width 112 height 14
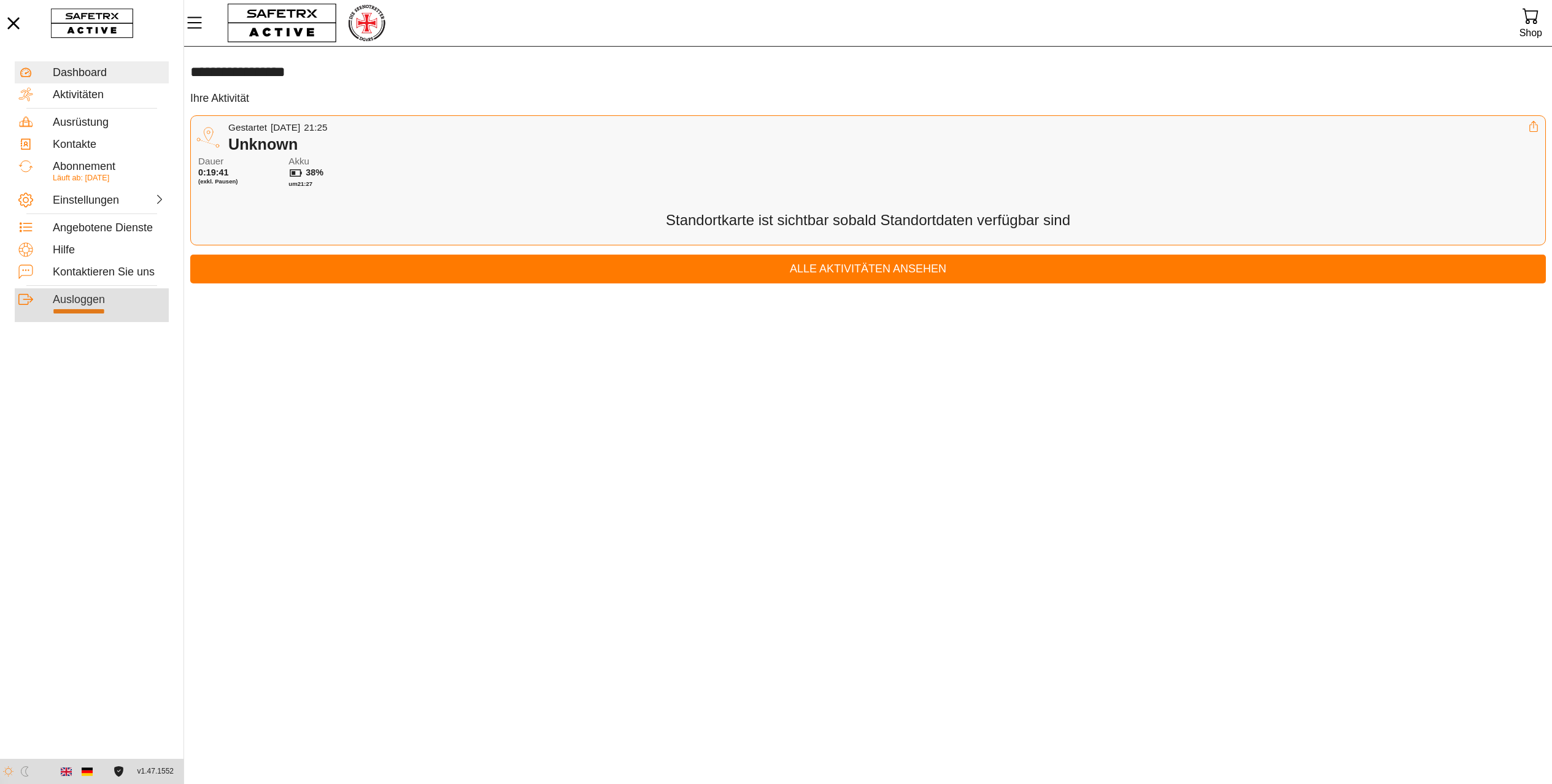
click at [96, 304] on div "Ausloggen" at bounding box center [108, 300] width 112 height 14
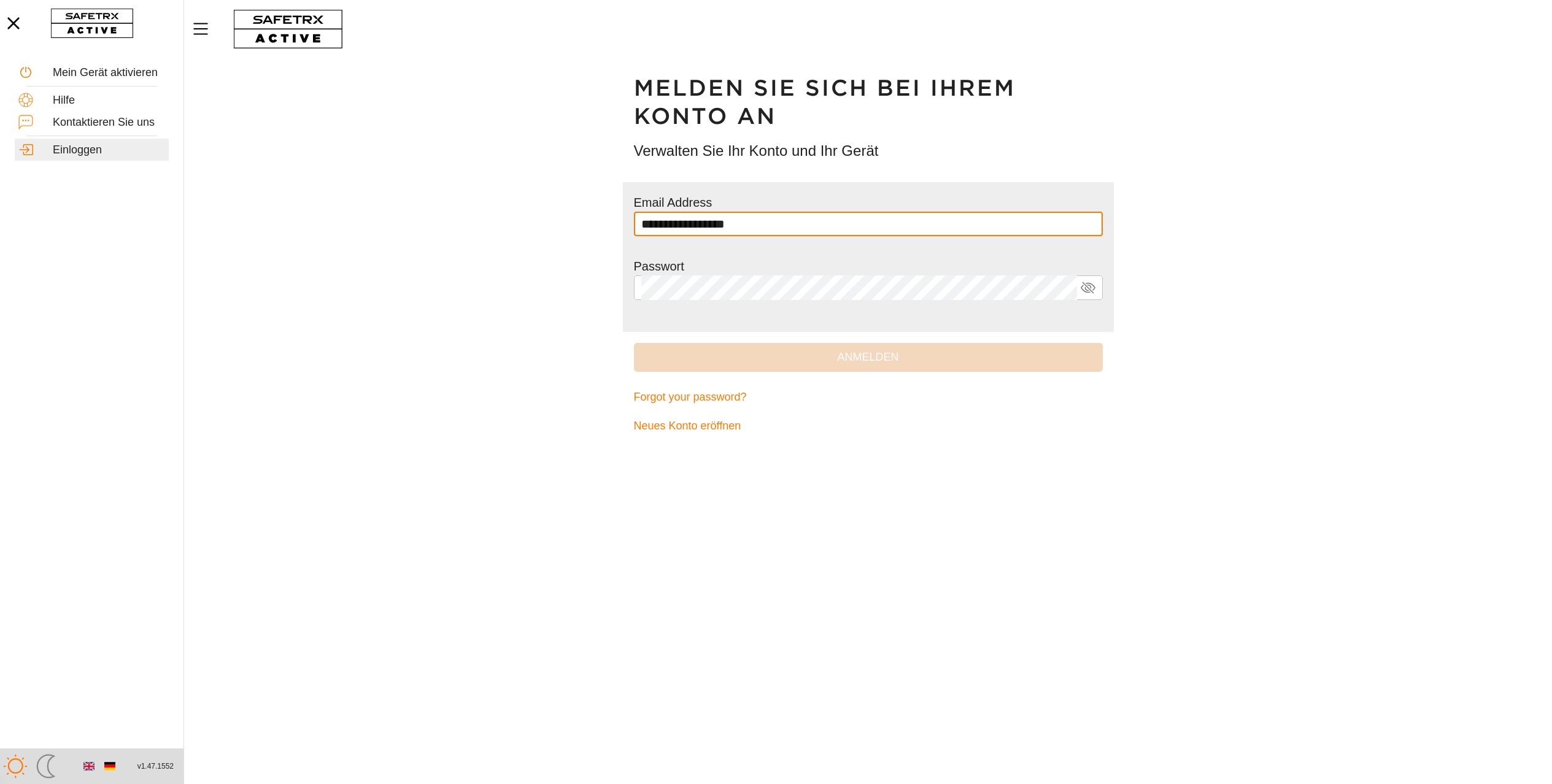
type input "**********"
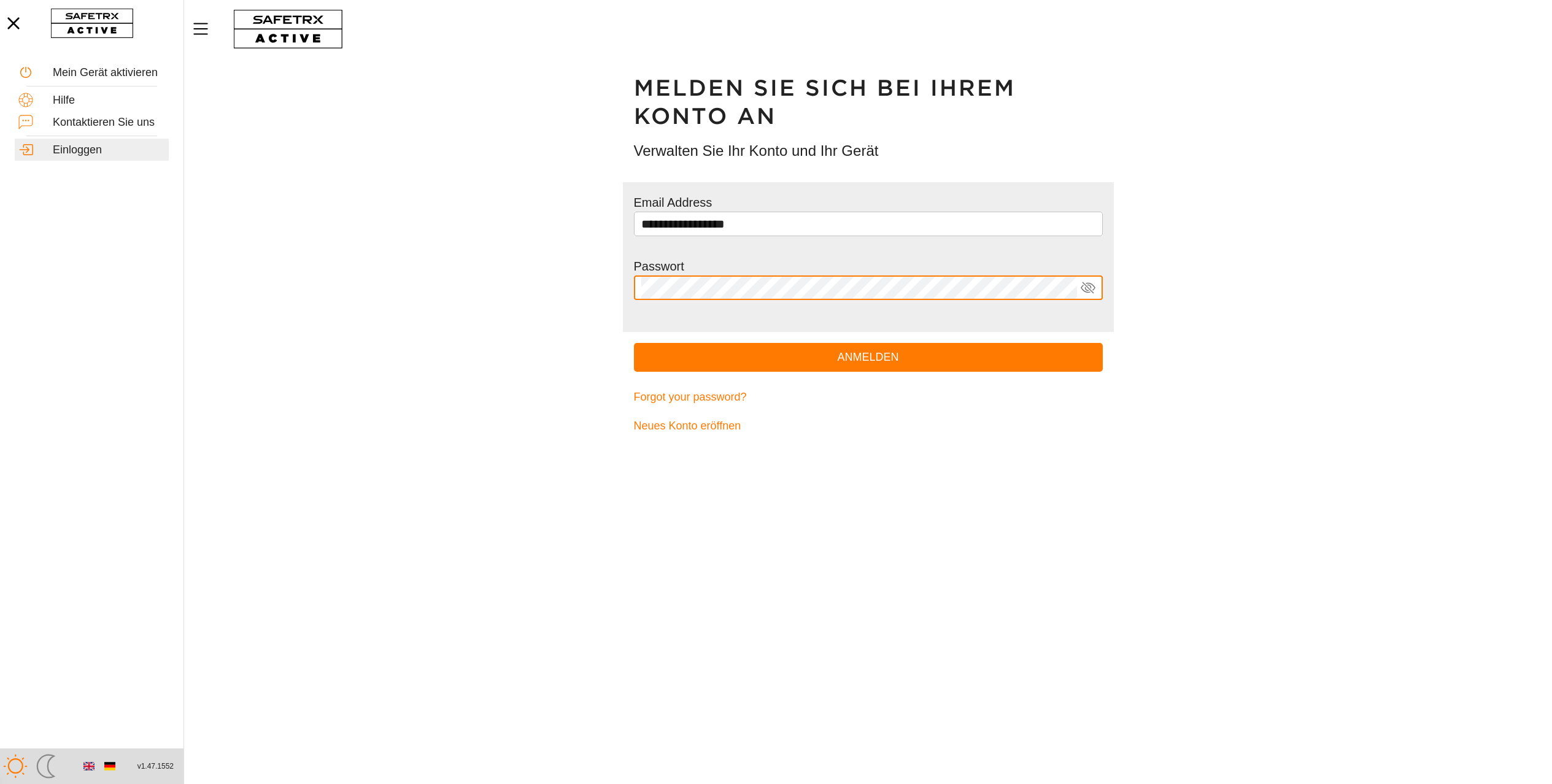
click at [634, 343] on button "Anmelden" at bounding box center [868, 357] width 469 height 29
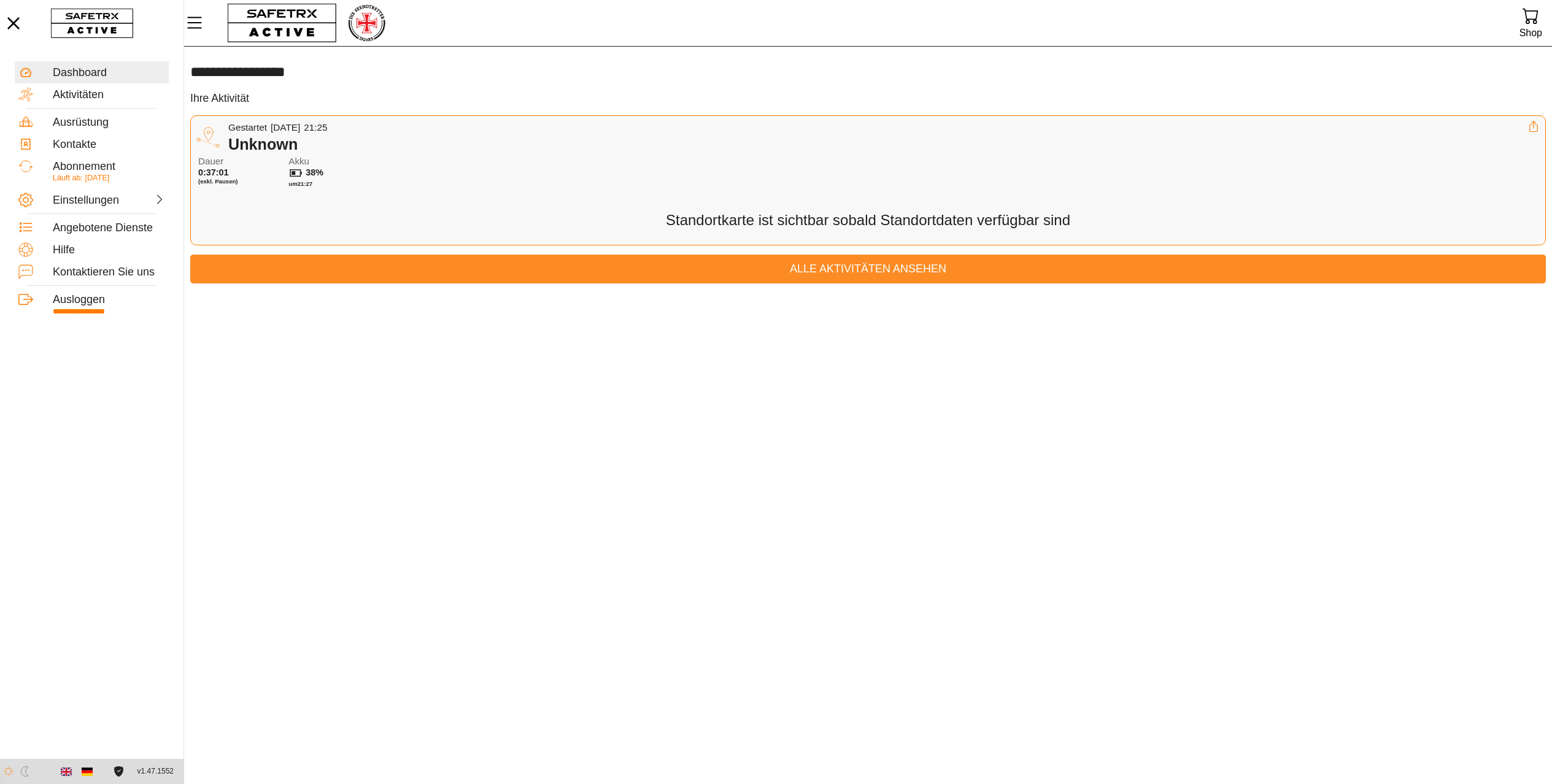
click at [868, 278] on span "Alle Aktivitäten ansehen" at bounding box center [868, 269] width 1336 height 19
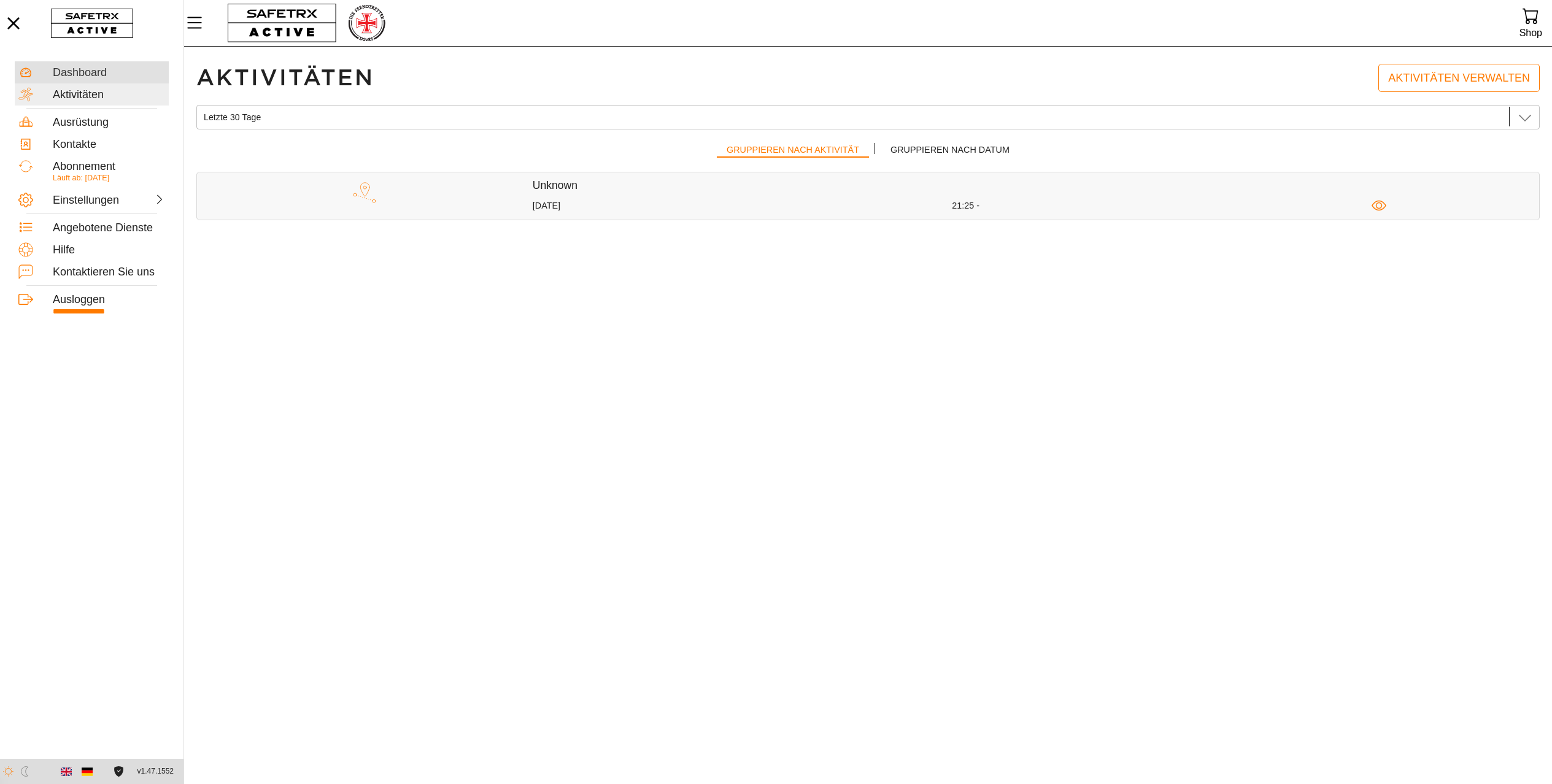
click at [89, 67] on div "Dashboard" at bounding box center [108, 73] width 112 height 14
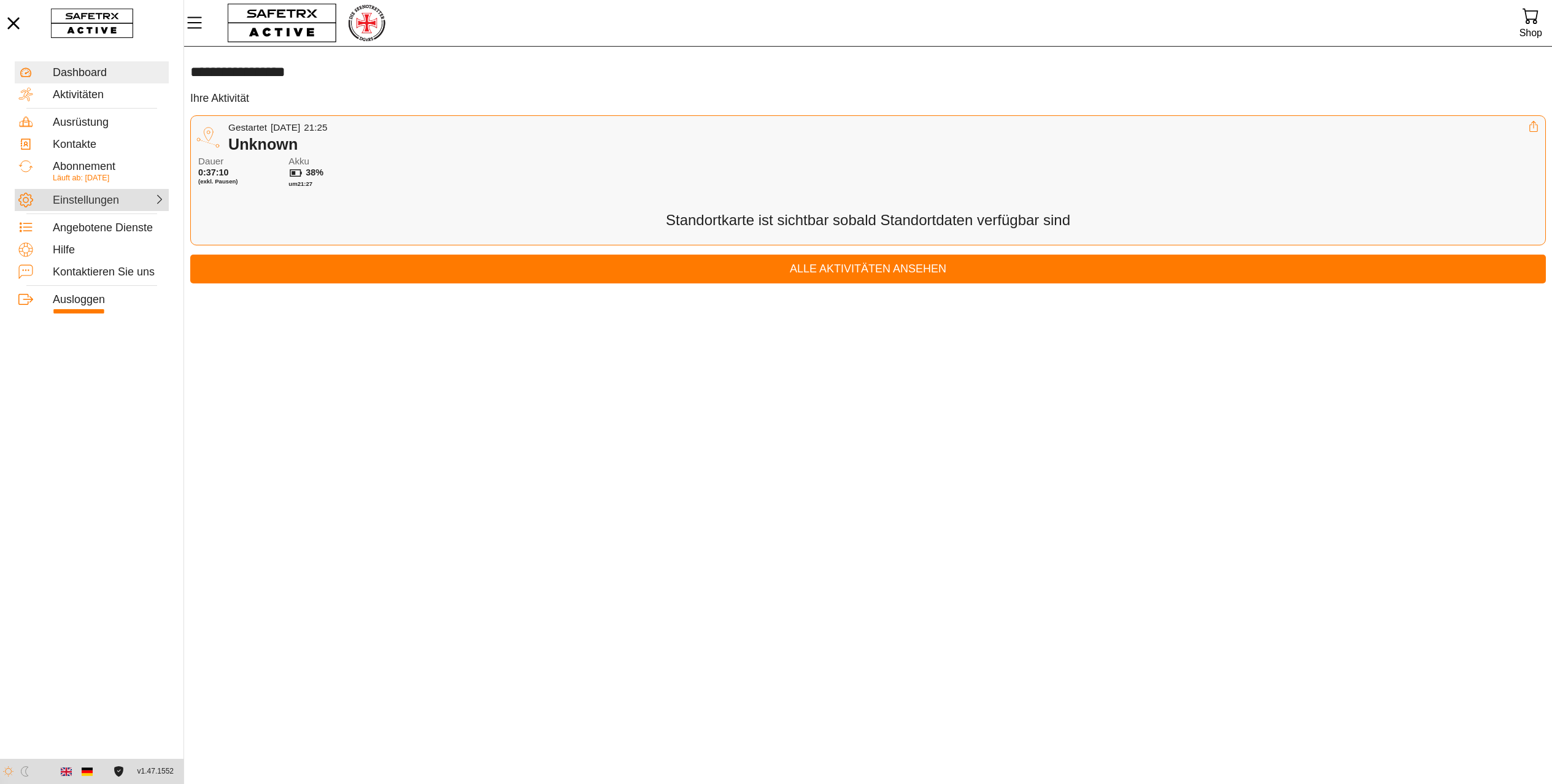
click at [120, 200] on div at bounding box center [139, 198] width 54 height 12
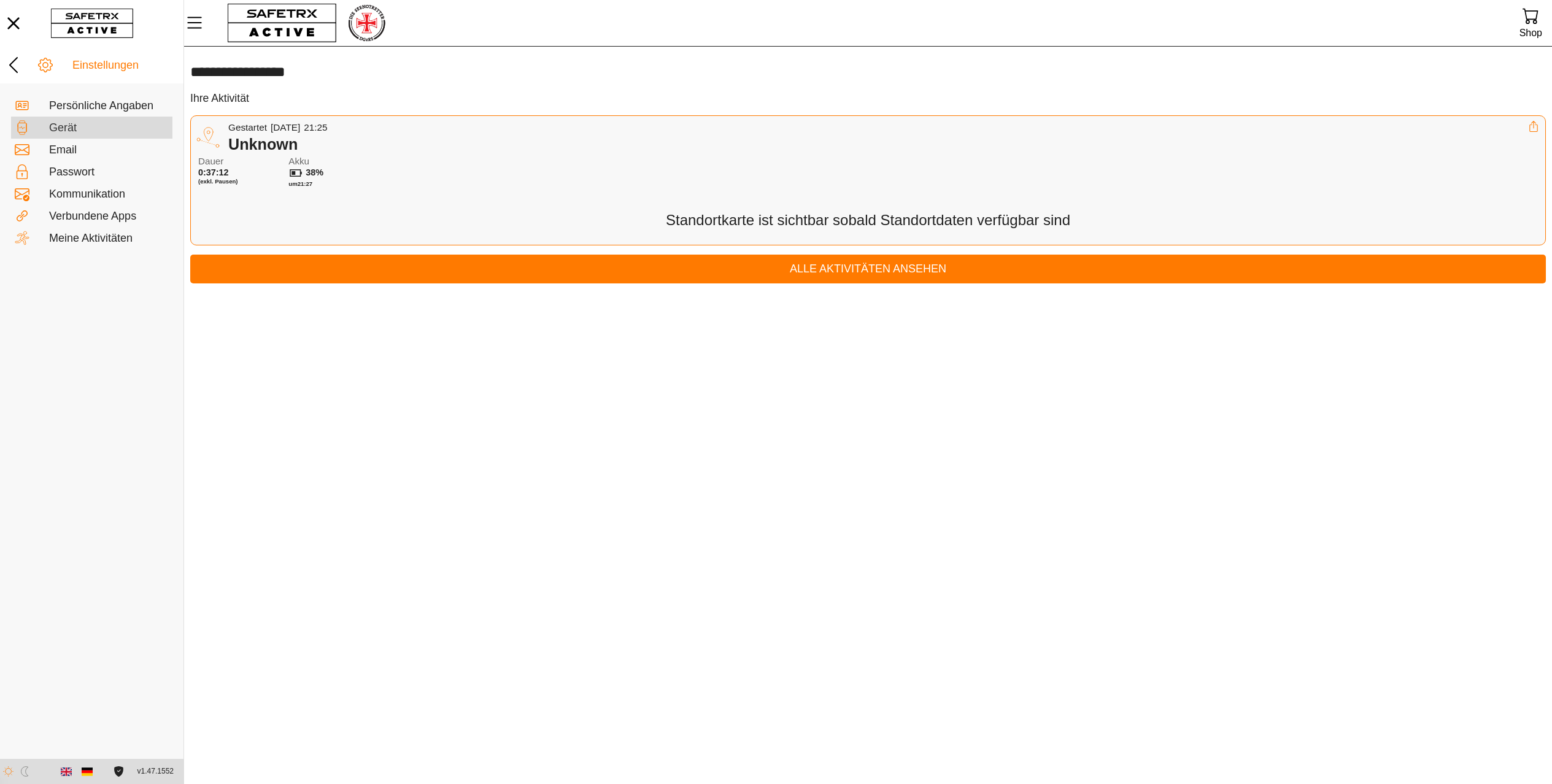
click at [67, 129] on div "Gerät" at bounding box center [109, 128] width 120 height 14
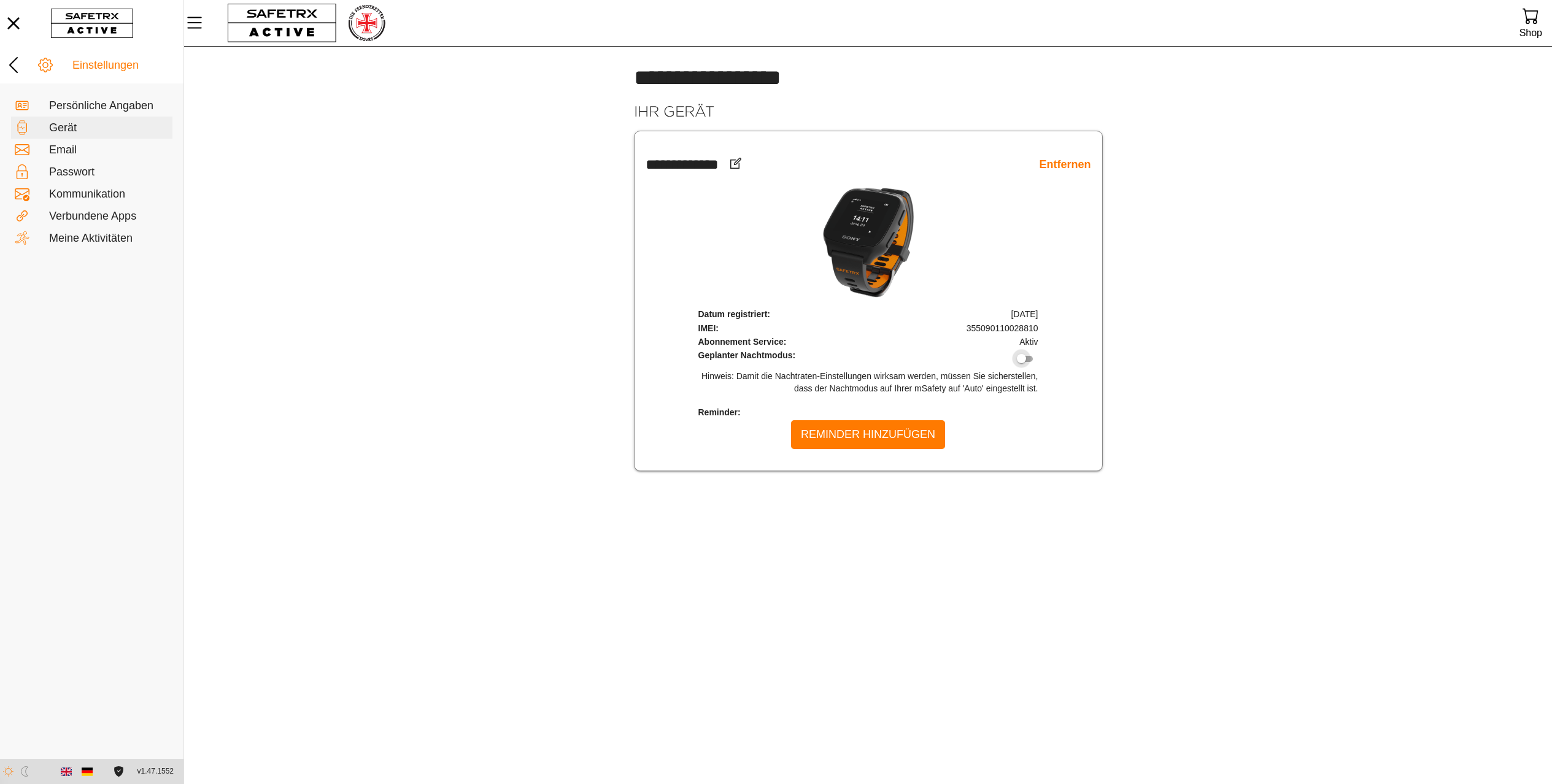
click at [1026, 363] on div at bounding box center [1021, 359] width 9 height 9
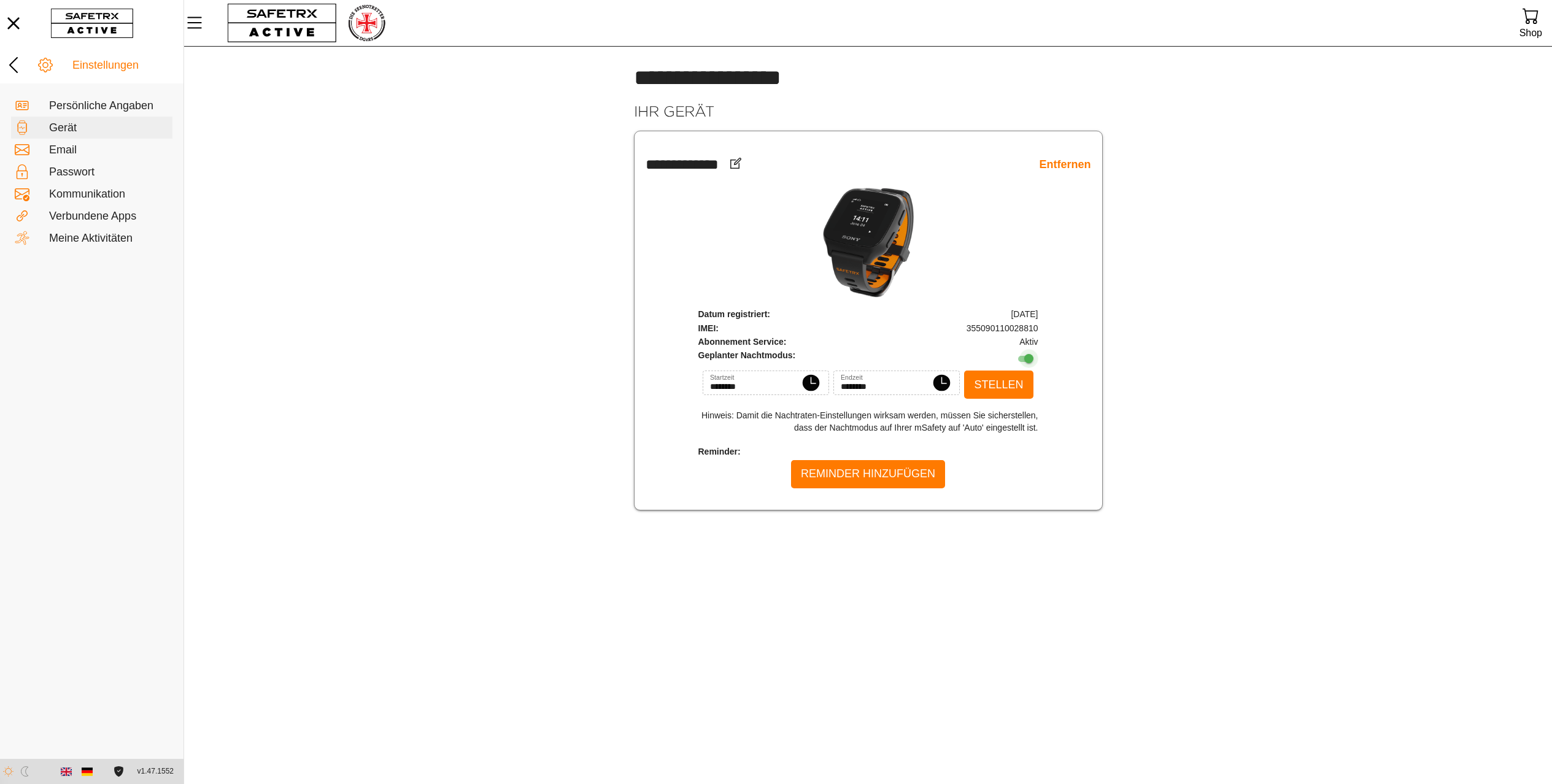
click at [1028, 363] on div at bounding box center [1029, 359] width 9 height 9
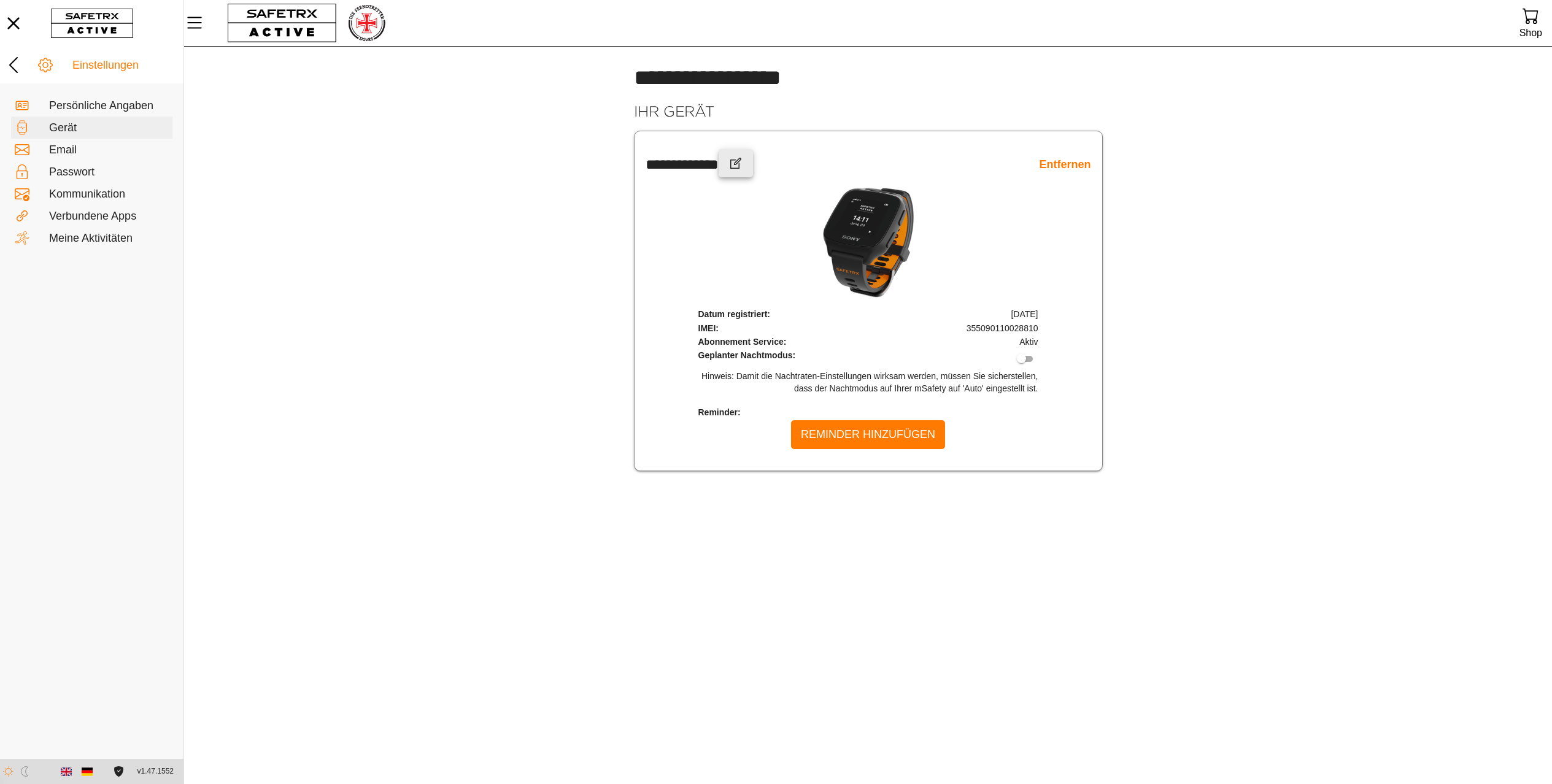
click at [742, 169] on icon "button" at bounding box center [736, 163] width 11 height 11
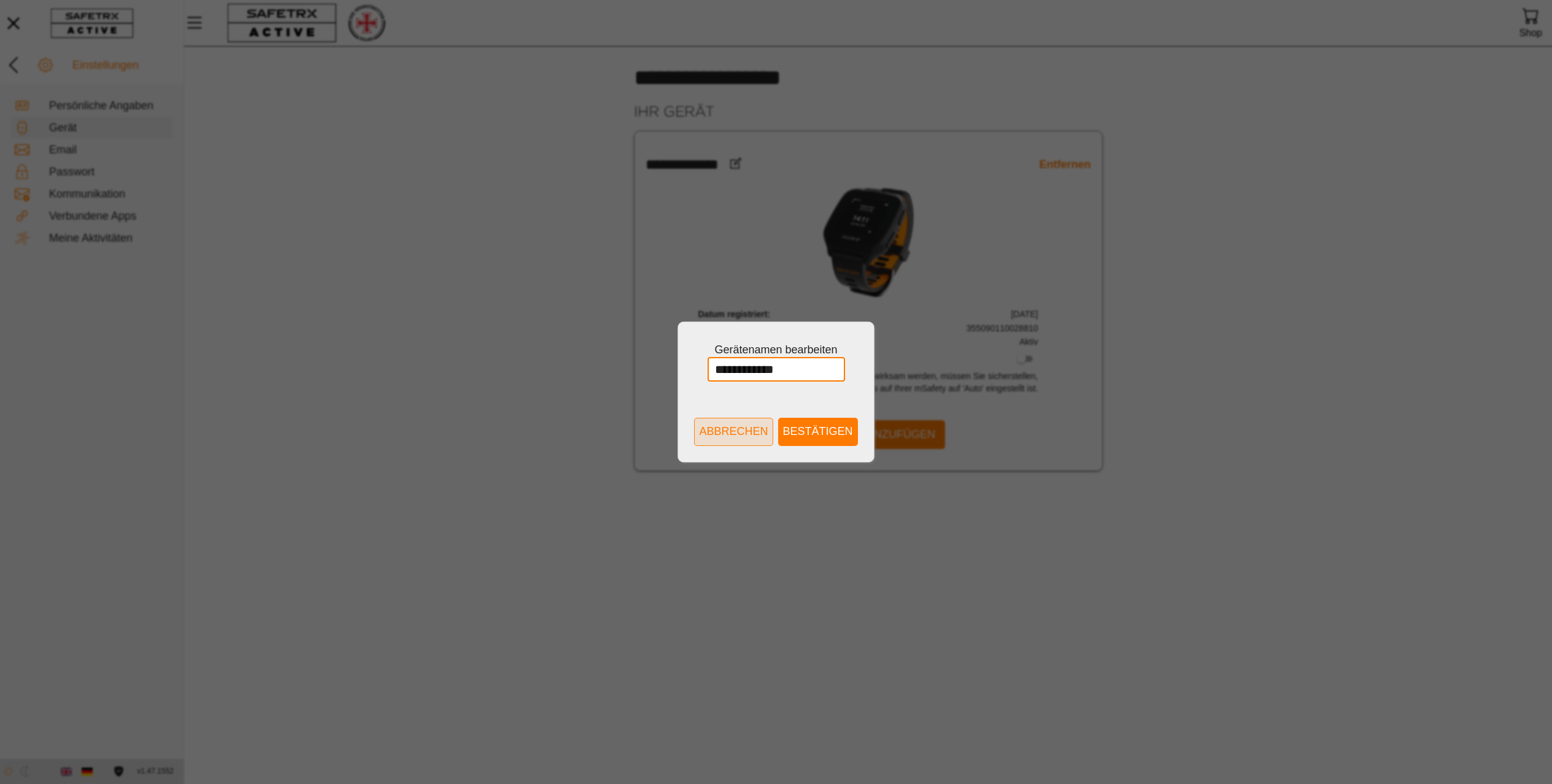
click at [724, 433] on span "Abbrechen" at bounding box center [733, 431] width 69 height 19
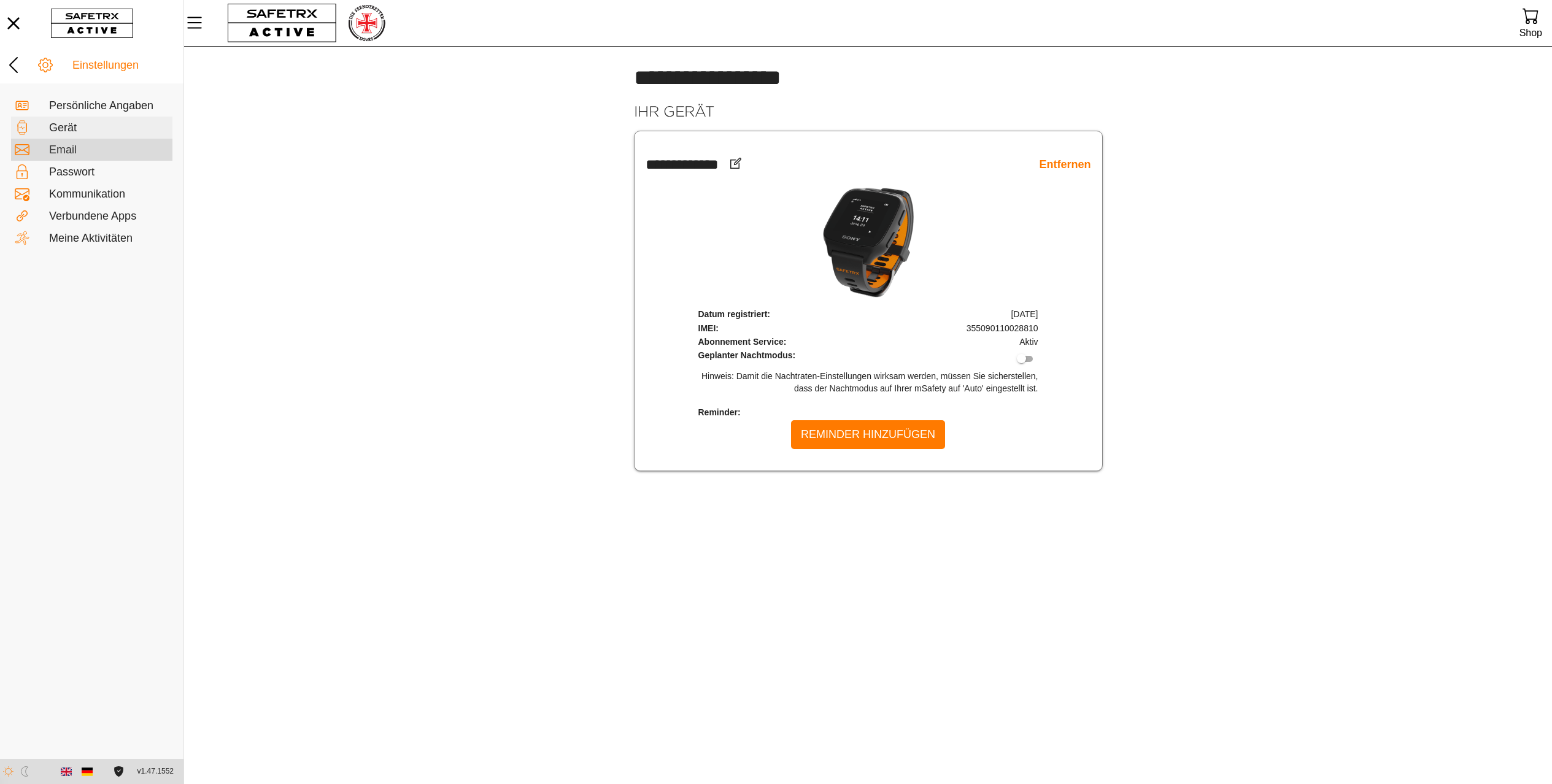
click at [67, 146] on div "Email" at bounding box center [109, 150] width 120 height 14
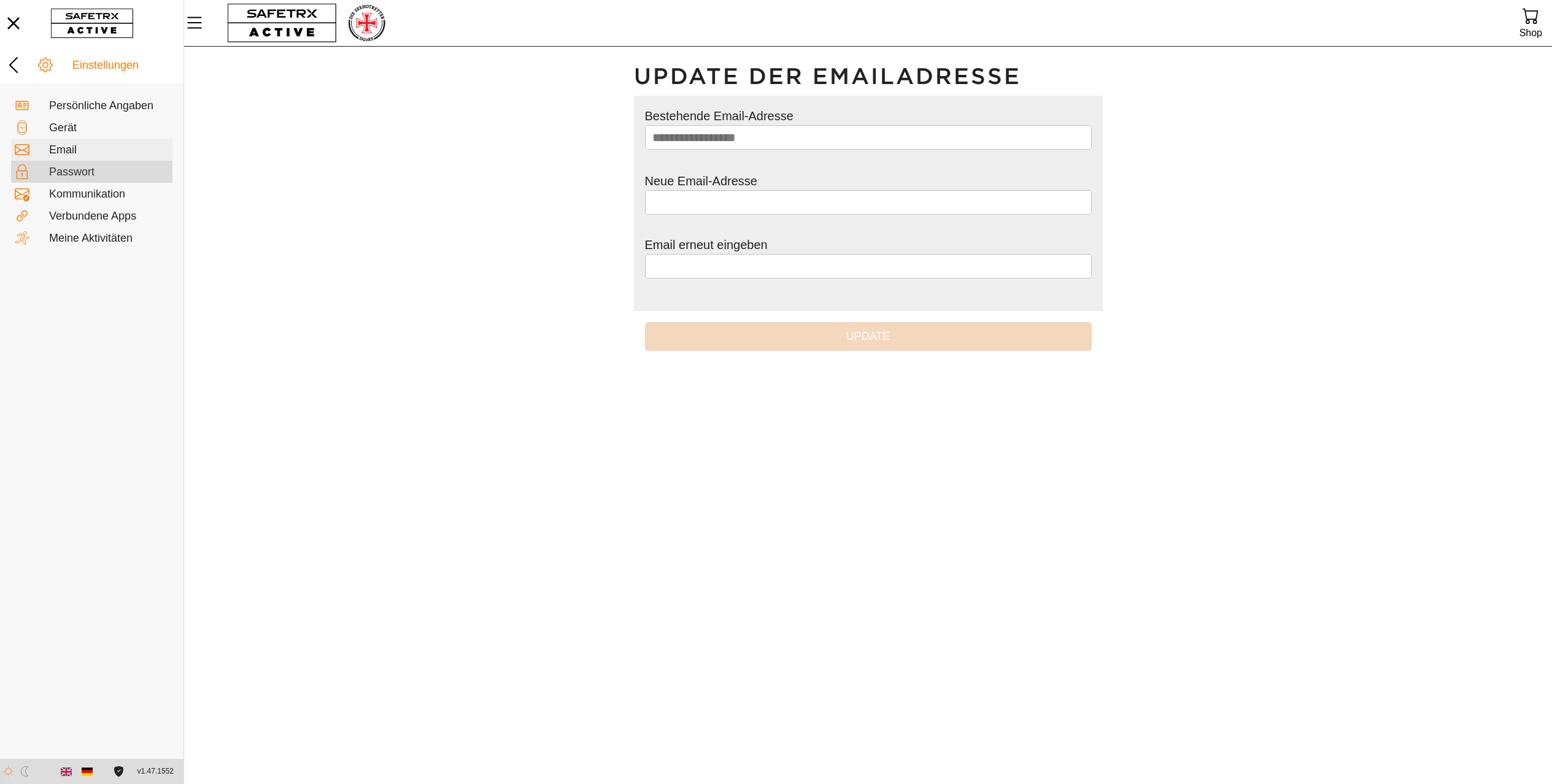
click at [74, 178] on div "Passwort" at bounding box center [109, 172] width 120 height 14
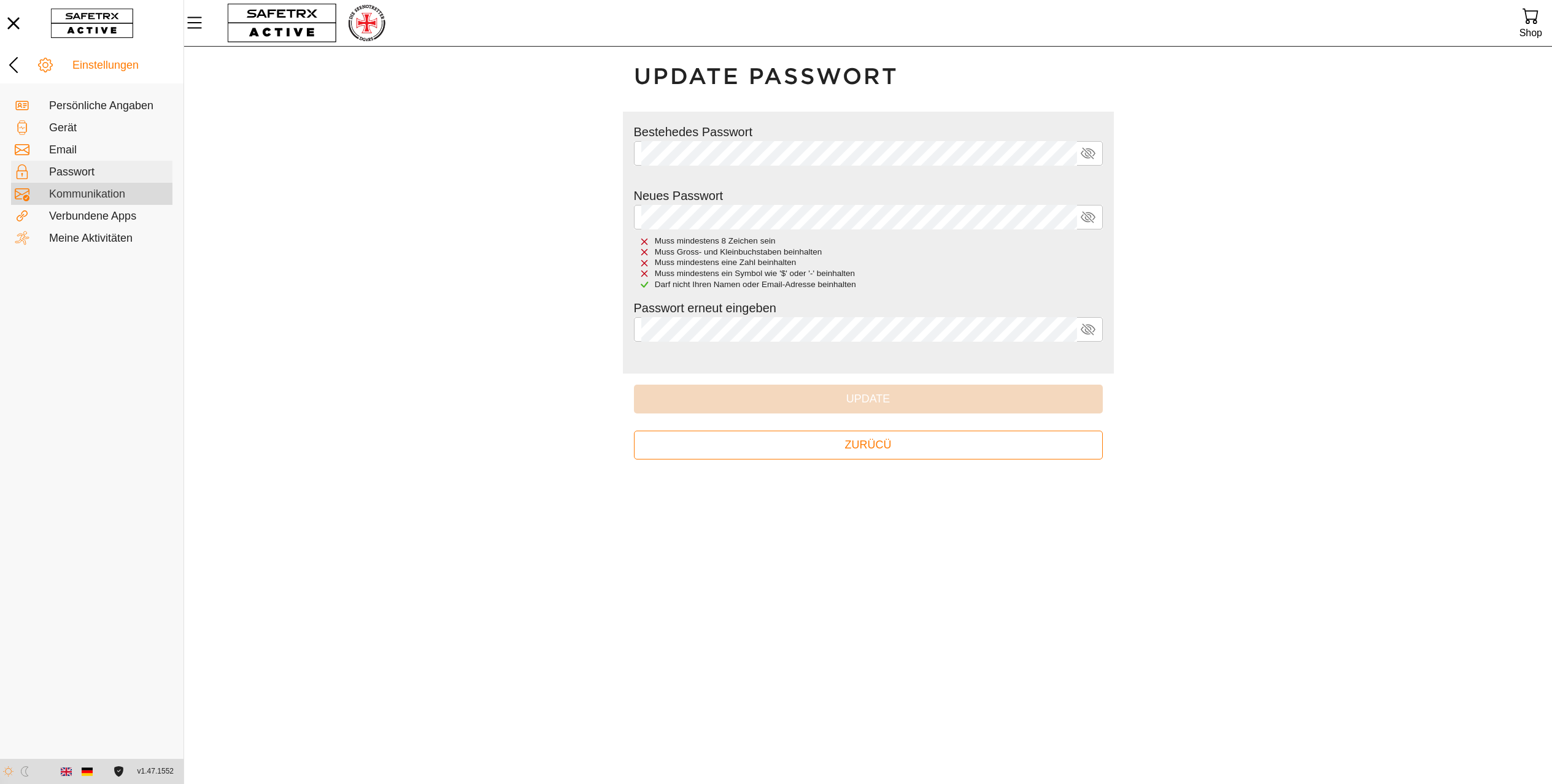
click at [77, 198] on div "Kommunikation" at bounding box center [109, 194] width 120 height 14
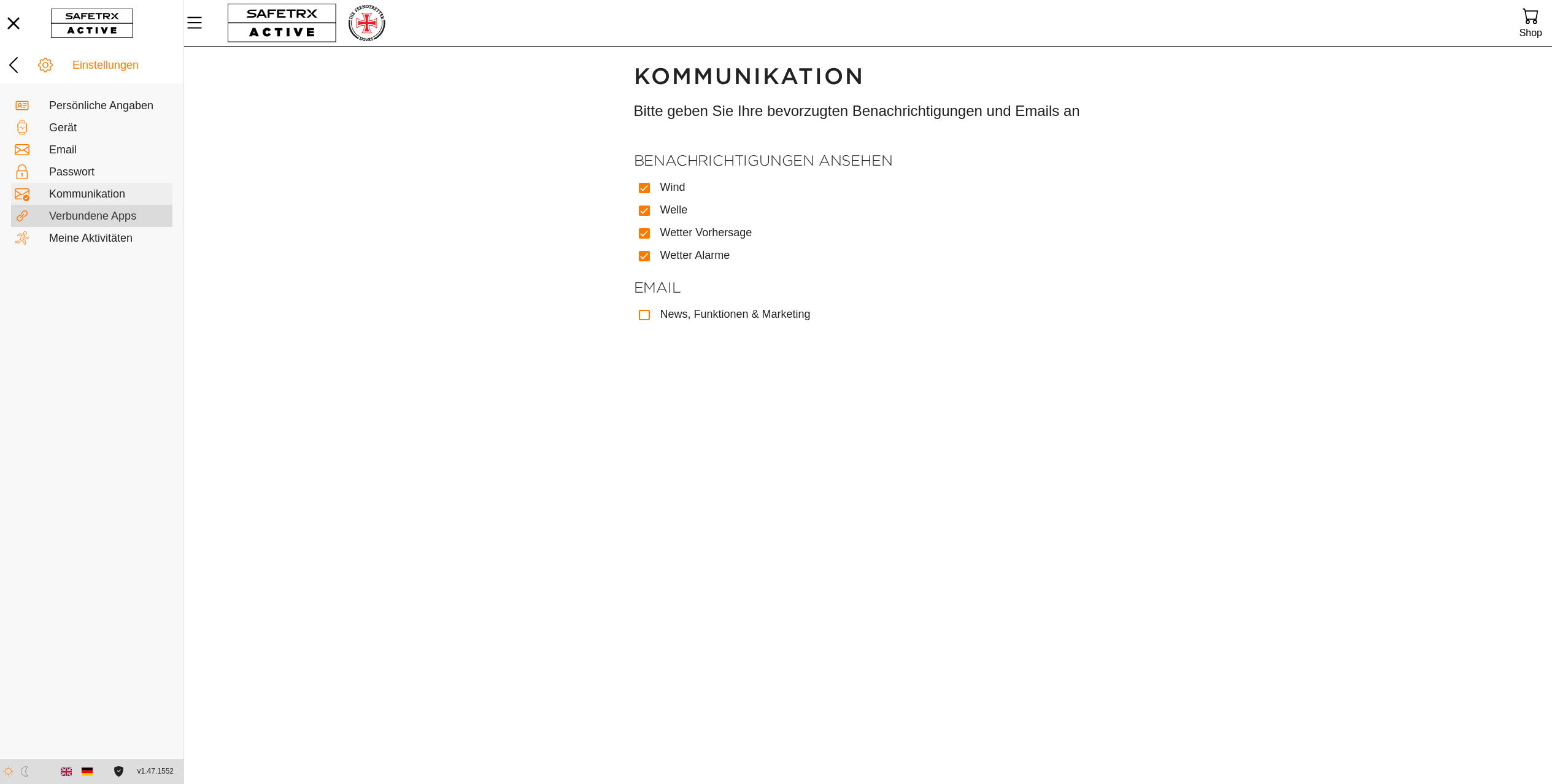
click at [124, 215] on div "Verbundene Apps" at bounding box center [109, 216] width 120 height 14
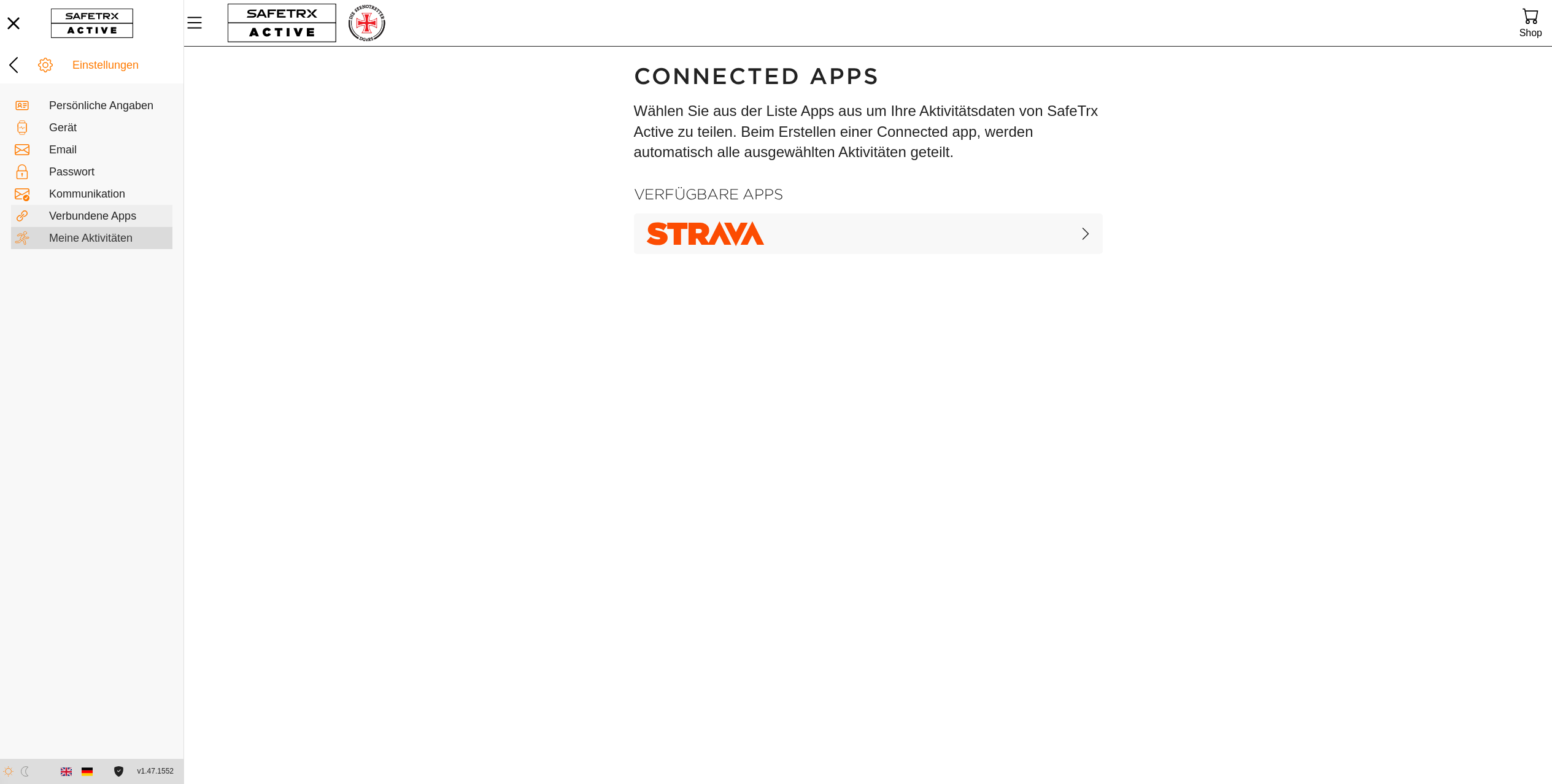
click at [118, 244] on div "Meine Aktivitäten" at bounding box center [109, 238] width 120 height 14
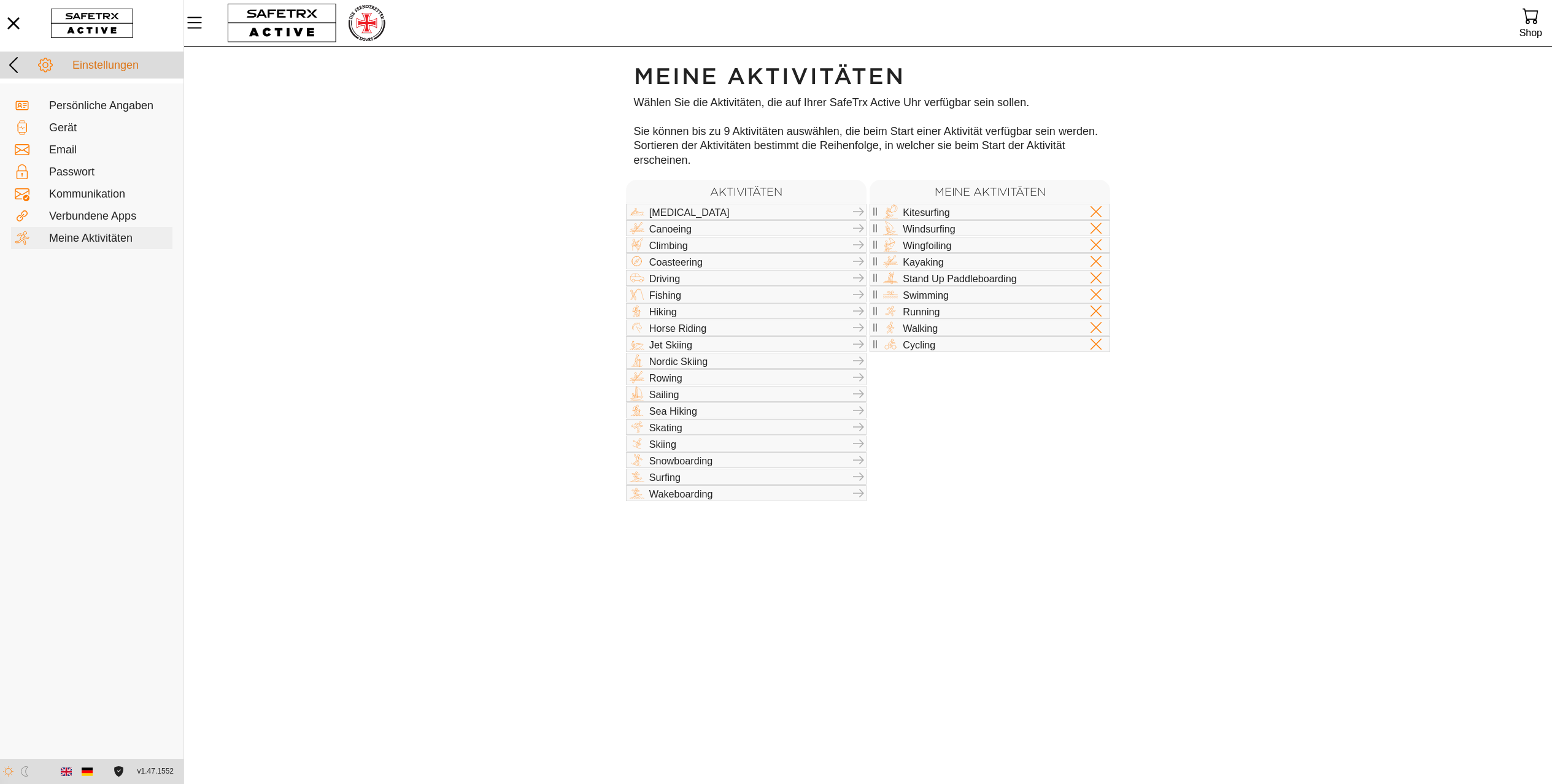
click at [14, 62] on icon at bounding box center [14, 65] width 20 height 20
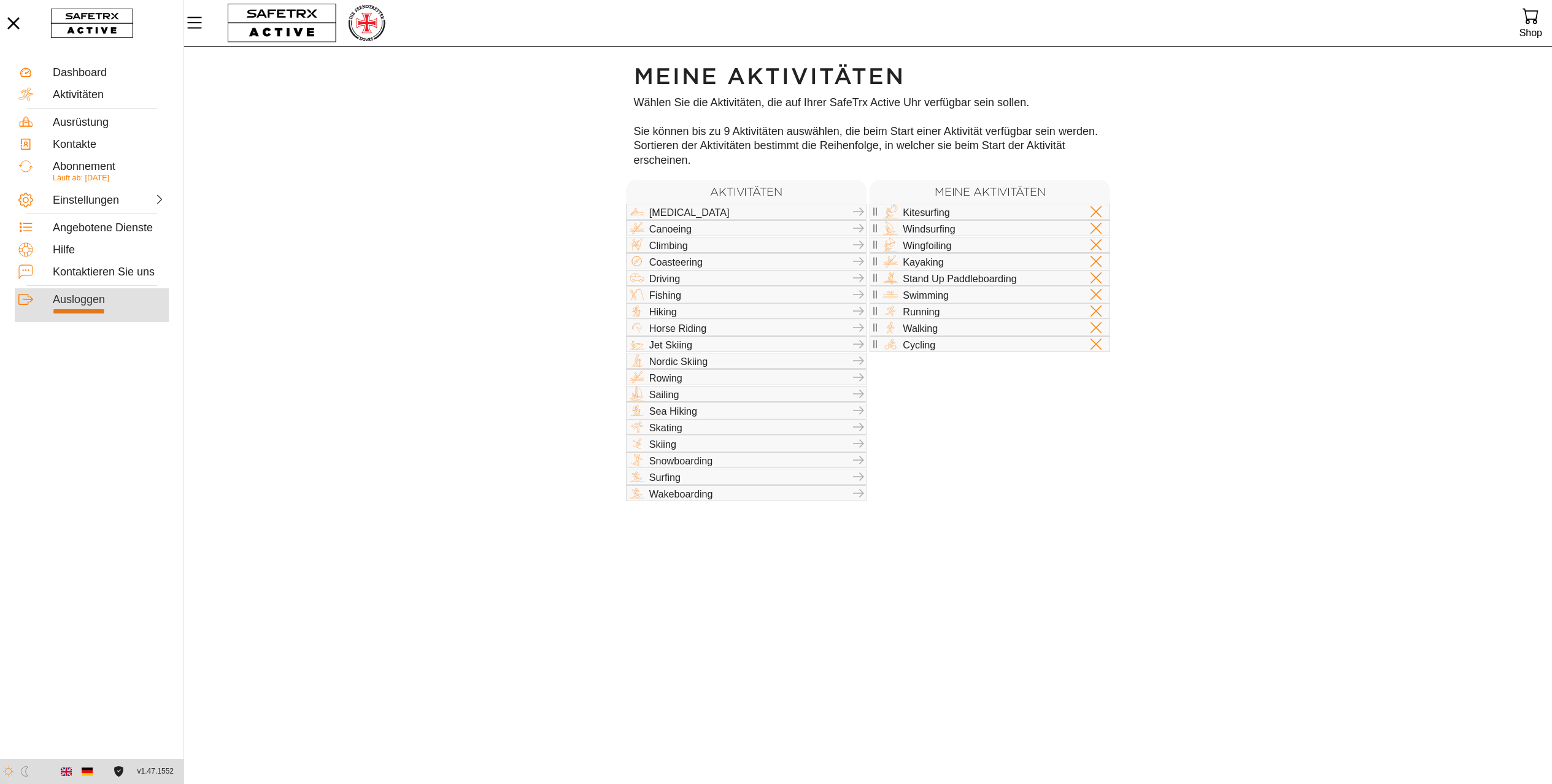
click at [85, 299] on div "Ausloggen" at bounding box center [108, 300] width 112 height 14
